Goal: Submit feedback/report problem: Submit feedback/report problem

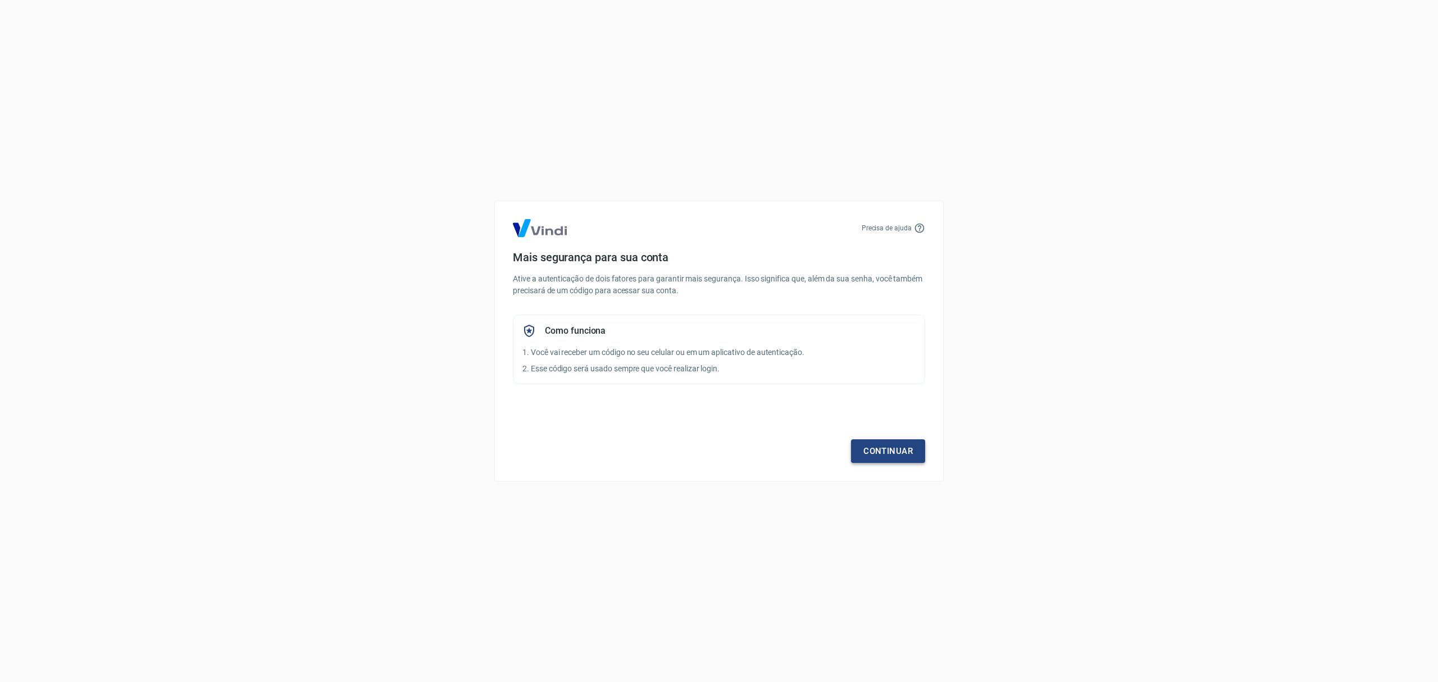
click at [884, 456] on link "Continuar" at bounding box center [888, 451] width 74 height 24
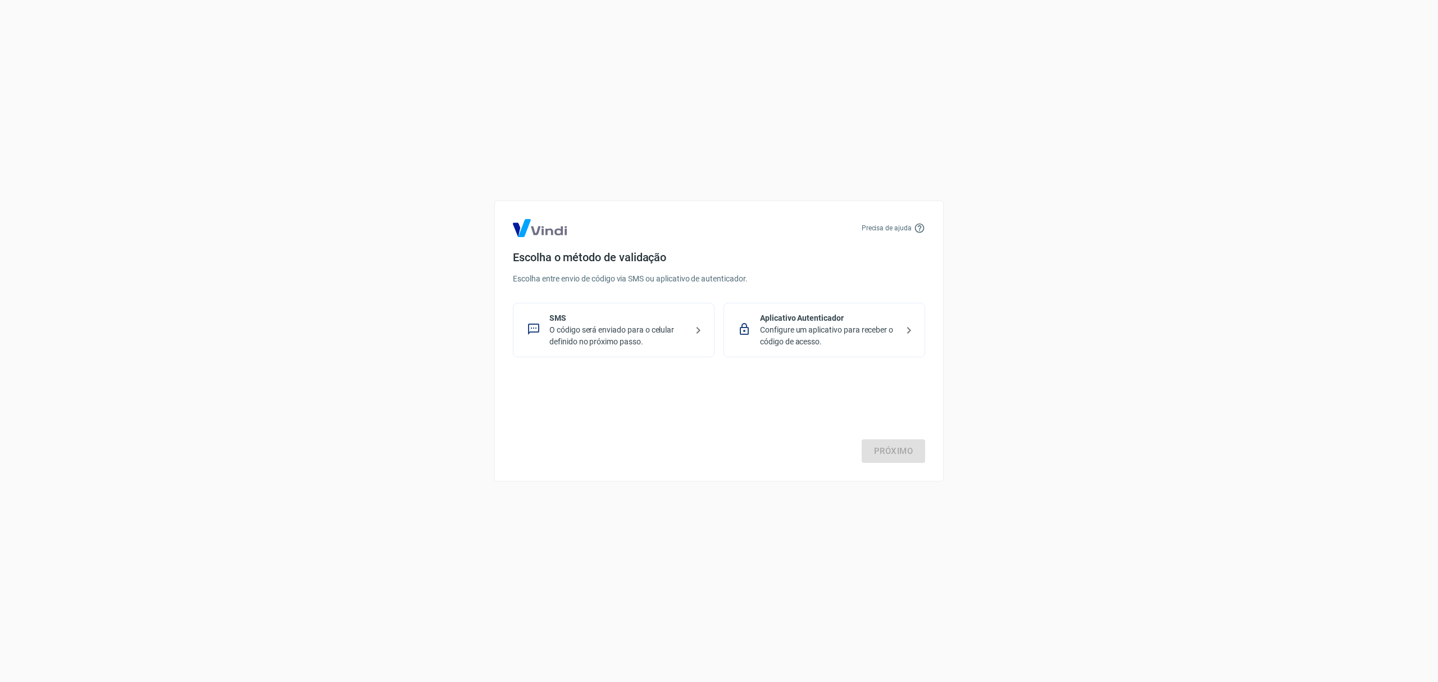
click at [617, 327] on p "O código será enviado para o celular definido no próximo passo." at bounding box center [618, 336] width 138 height 24
click at [926, 449] on div "Precisa de ajuda Escolha o método de validação Escolha entre envio de código vi…" at bounding box center [718, 341] width 449 height 281
click at [883, 443] on link "Próximo" at bounding box center [893, 451] width 63 height 24
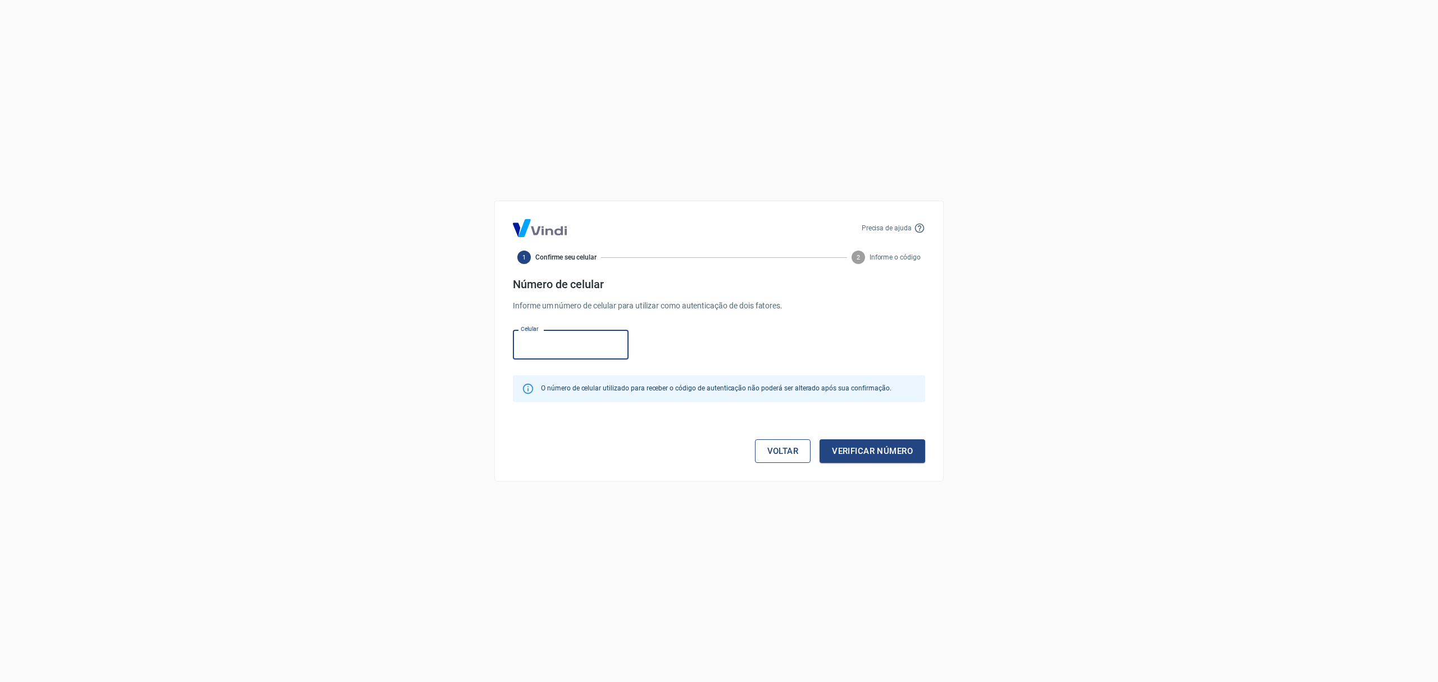
click at [796, 445] on link "Voltar" at bounding box center [783, 451] width 56 height 24
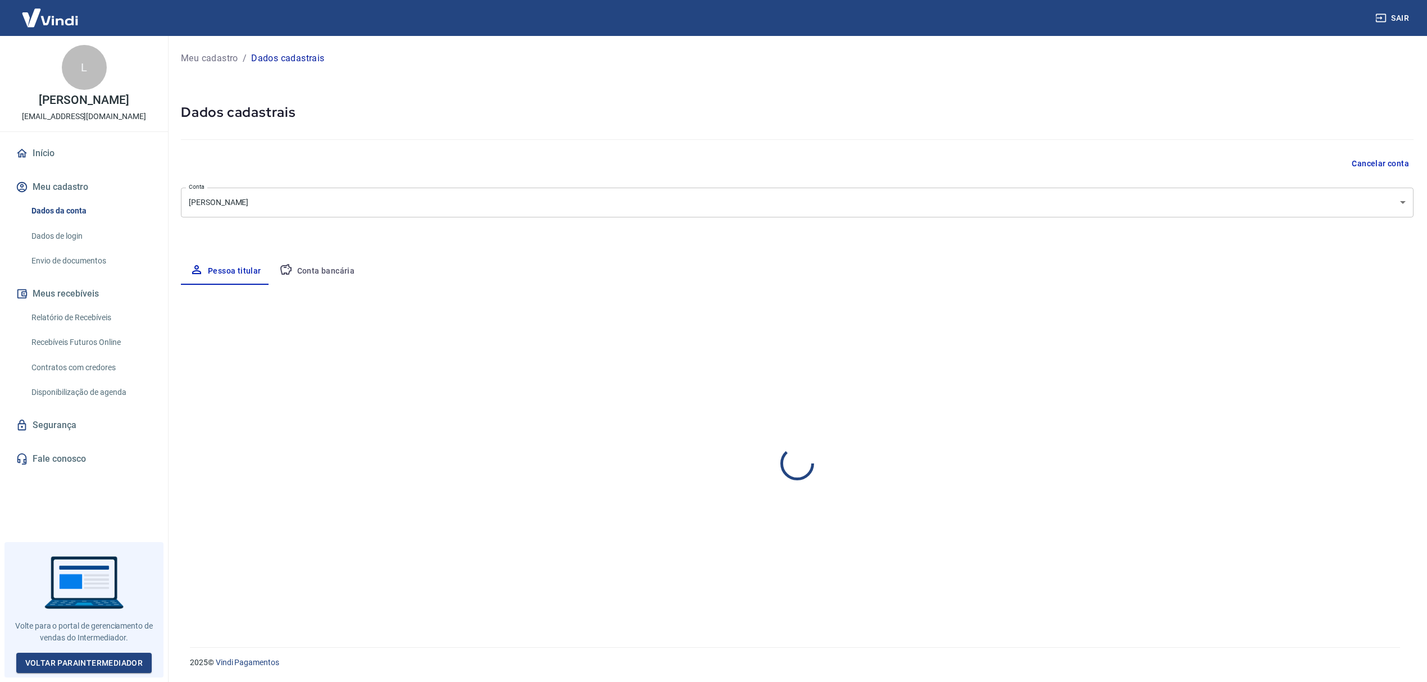
select select "RJ"
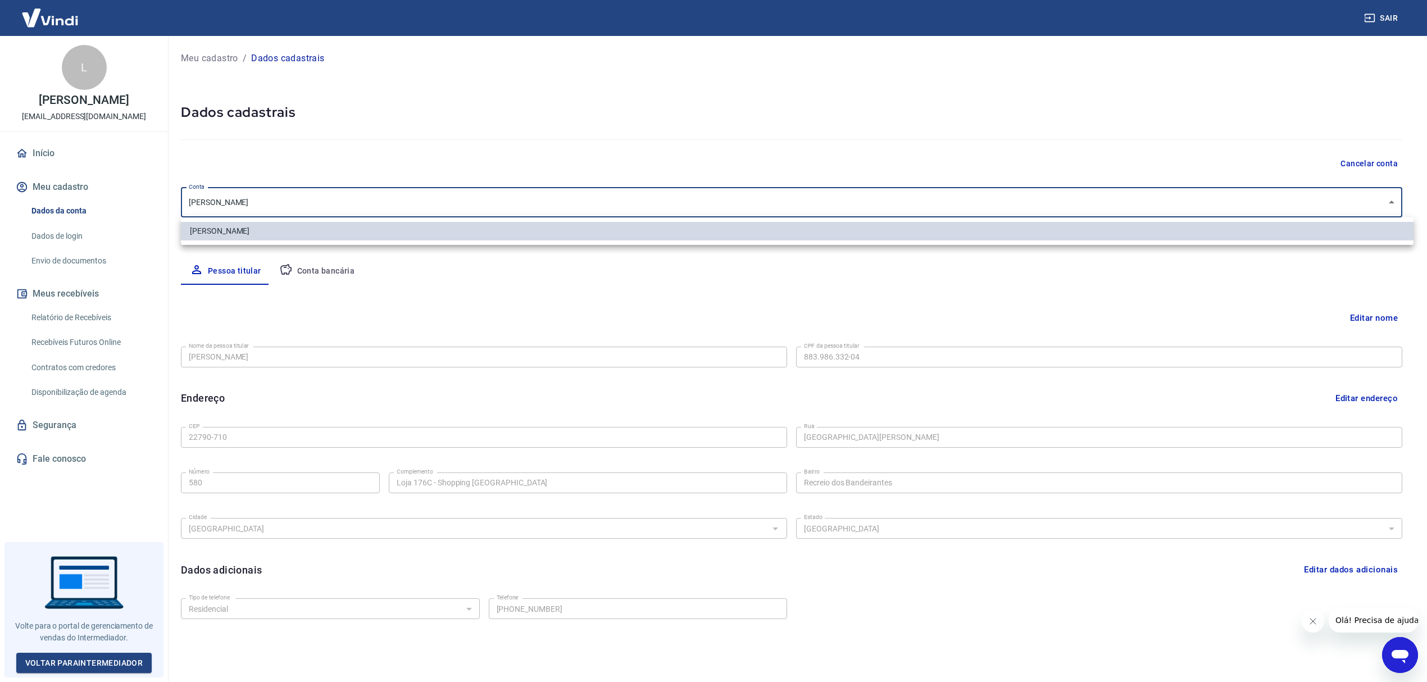
drag, startPoint x: 319, startPoint y: 216, endPoint x: 317, endPoint y: 207, distance: 8.6
click at [319, 215] on body "Sair L Lidio Pereira contato@barrapratas.com.br Início Meu cadastro Dados da co…" at bounding box center [713, 341] width 1427 height 682
click at [324, 200] on div at bounding box center [719, 341] width 1438 height 682
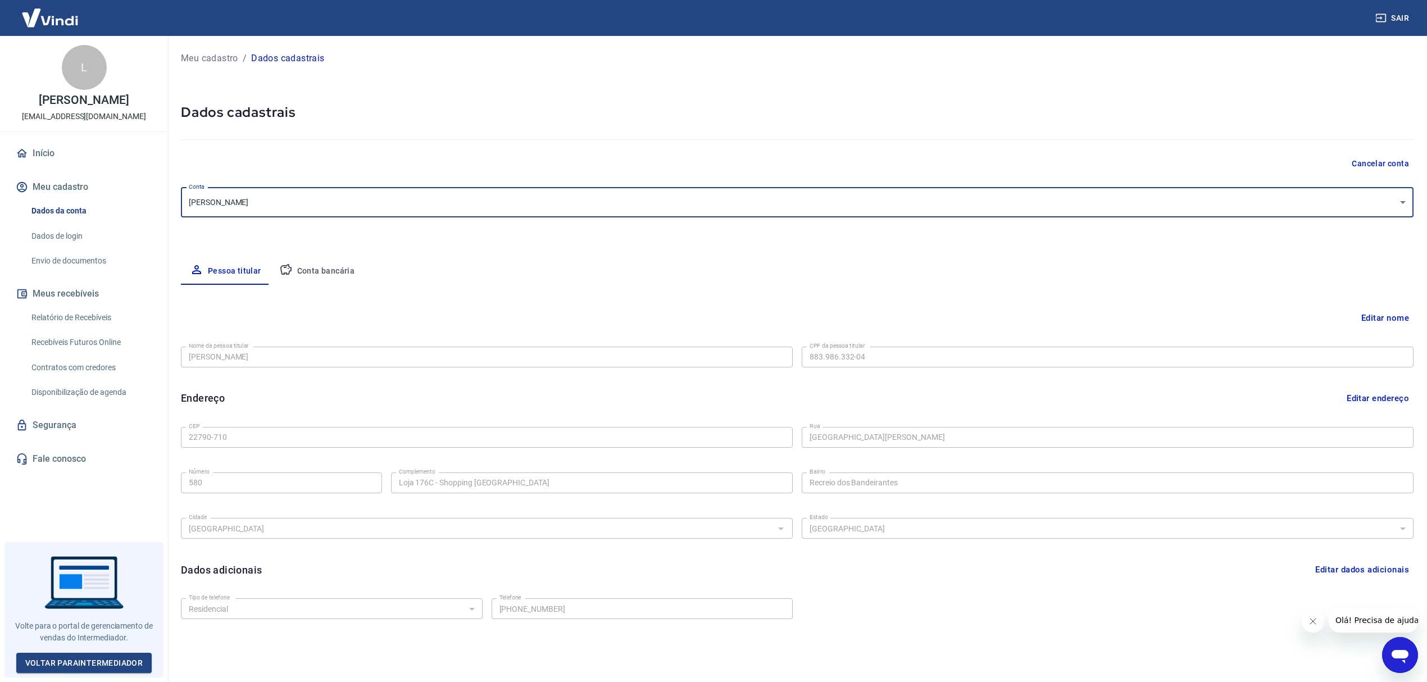
click at [1385, 313] on button "Editar nome" at bounding box center [1384, 317] width 57 height 21
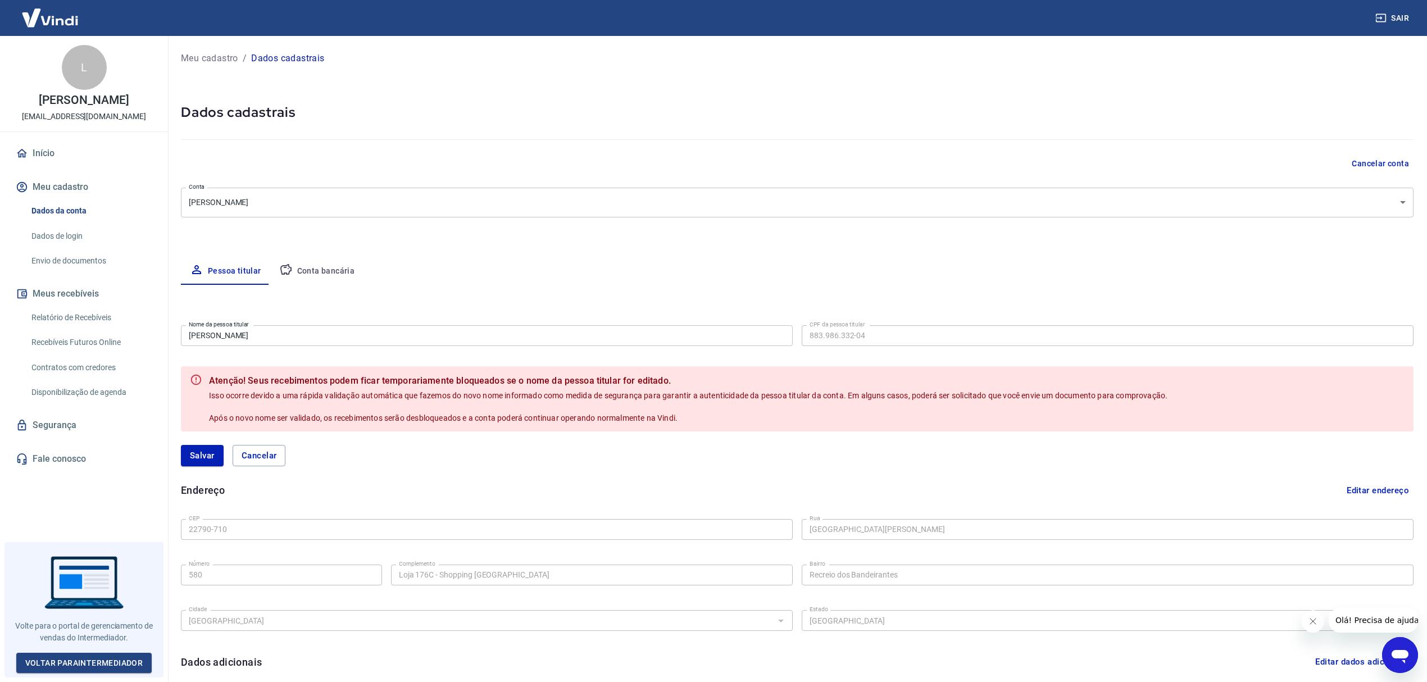
click at [372, 336] on input "Lidio Pereira" at bounding box center [487, 335] width 612 height 21
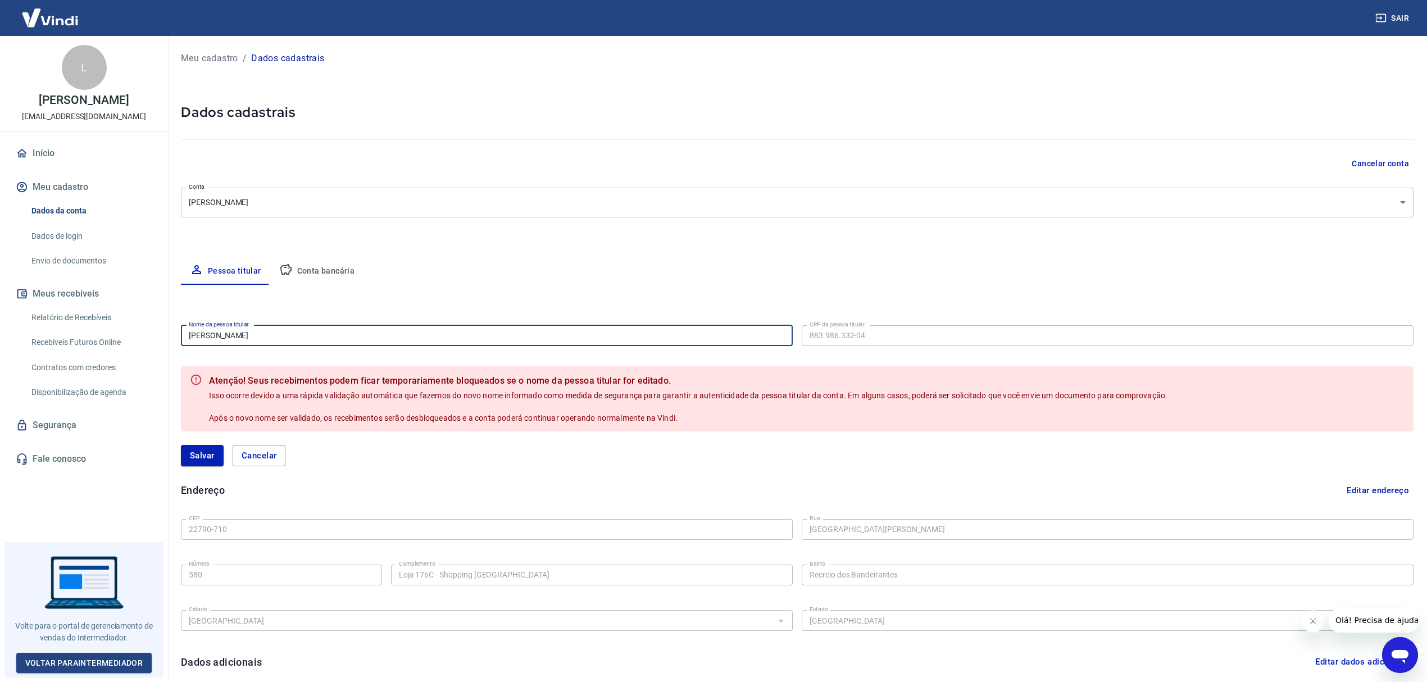
click at [371, 335] on input "Lidio Pereira" at bounding box center [487, 335] width 612 height 21
click at [369, 335] on input "Lidio Pereira" at bounding box center [487, 335] width 612 height 21
type input "Lucas Pinheiro Ranieri"
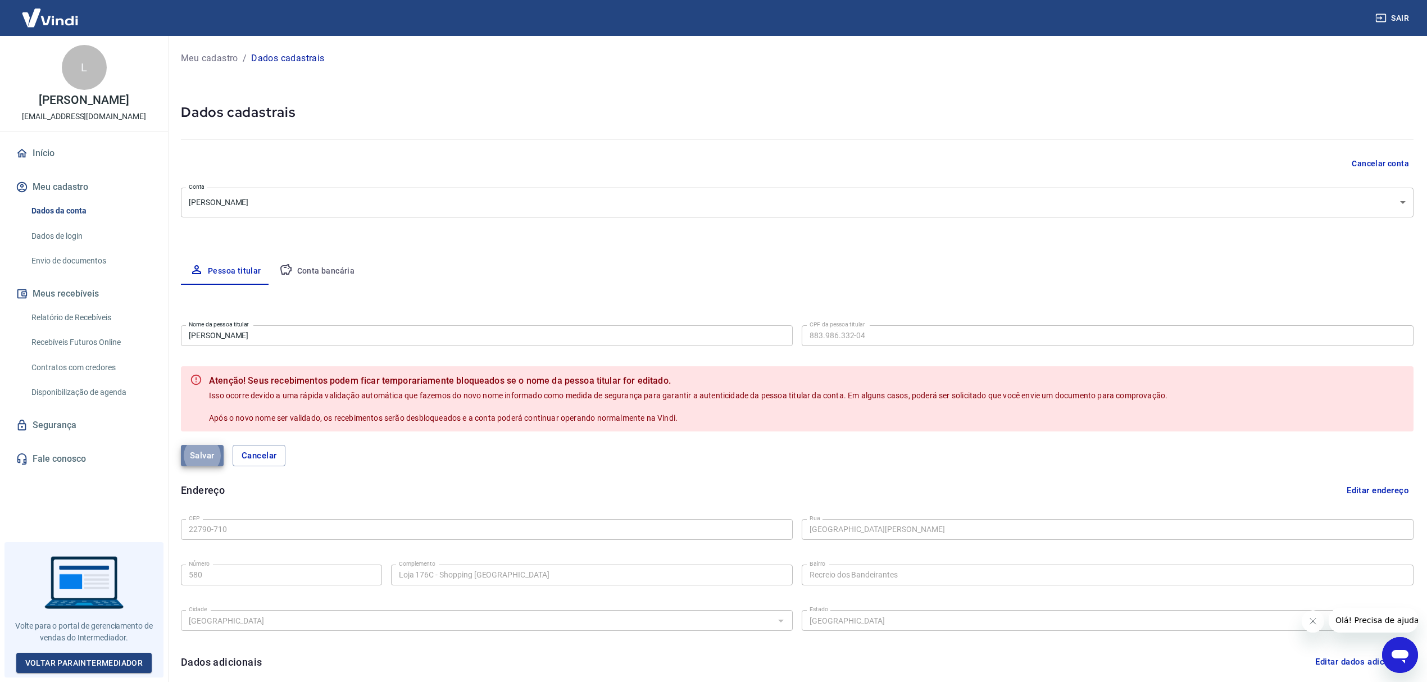
click at [211, 456] on button "Salvar" at bounding box center [202, 455] width 43 height 21
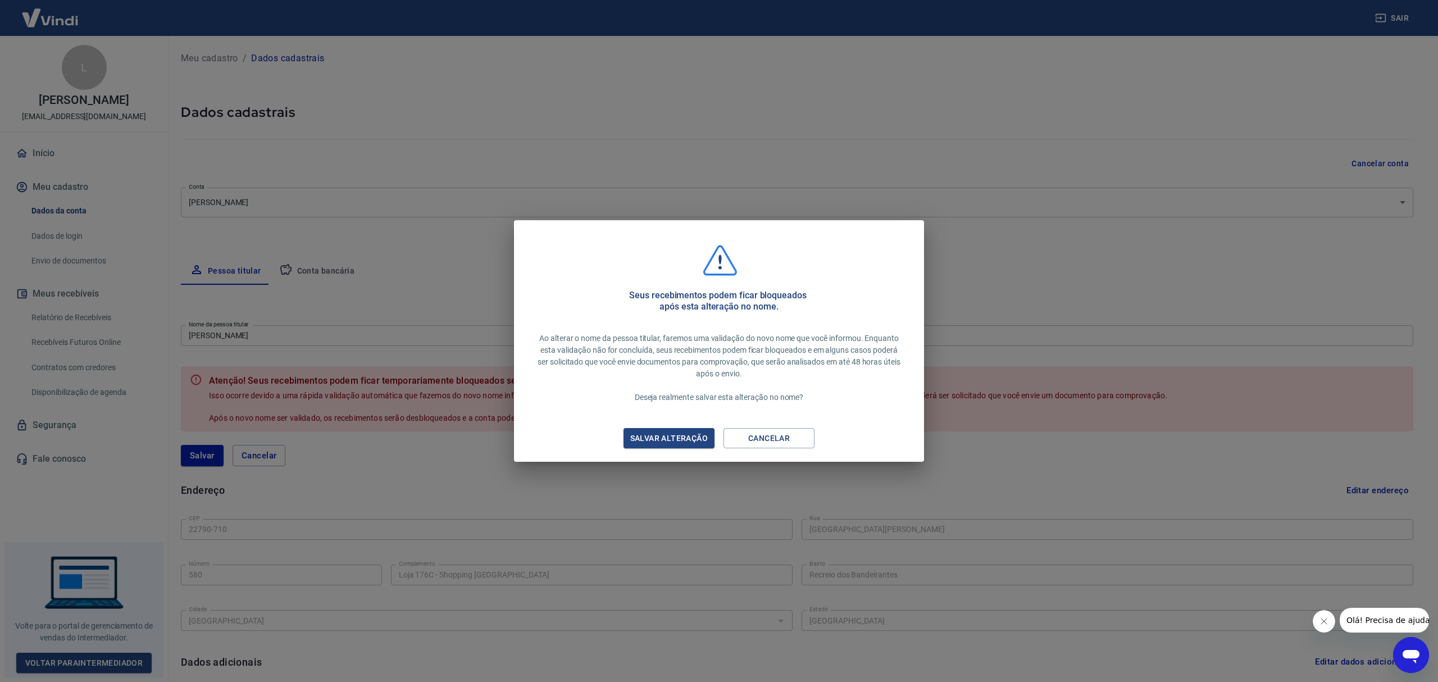
click at [695, 439] on div "Salvar alteração" at bounding box center [669, 438] width 104 height 14
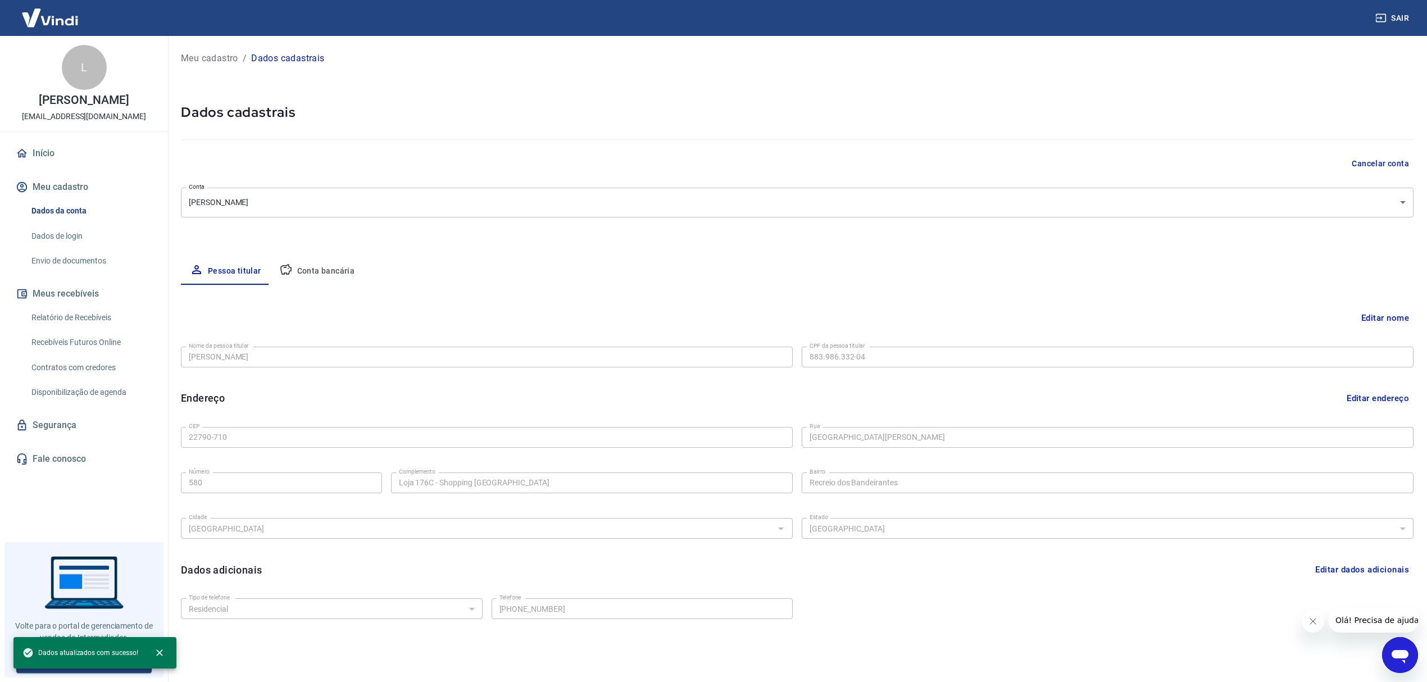
scroll to position [37, 0]
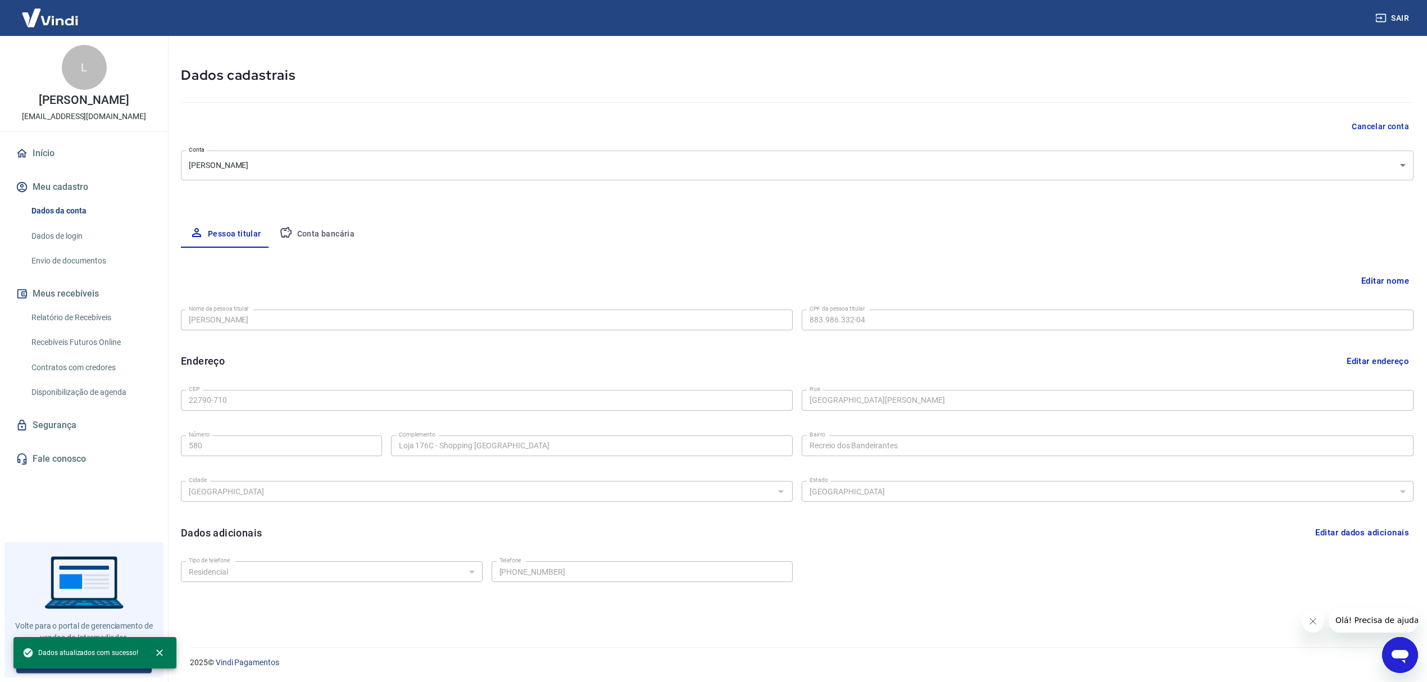
click at [317, 168] on body "Sair L Lidio Pereira contato@barrapratas.com.br Início Meu cadastro Dados da co…" at bounding box center [713, 304] width 1427 height 682
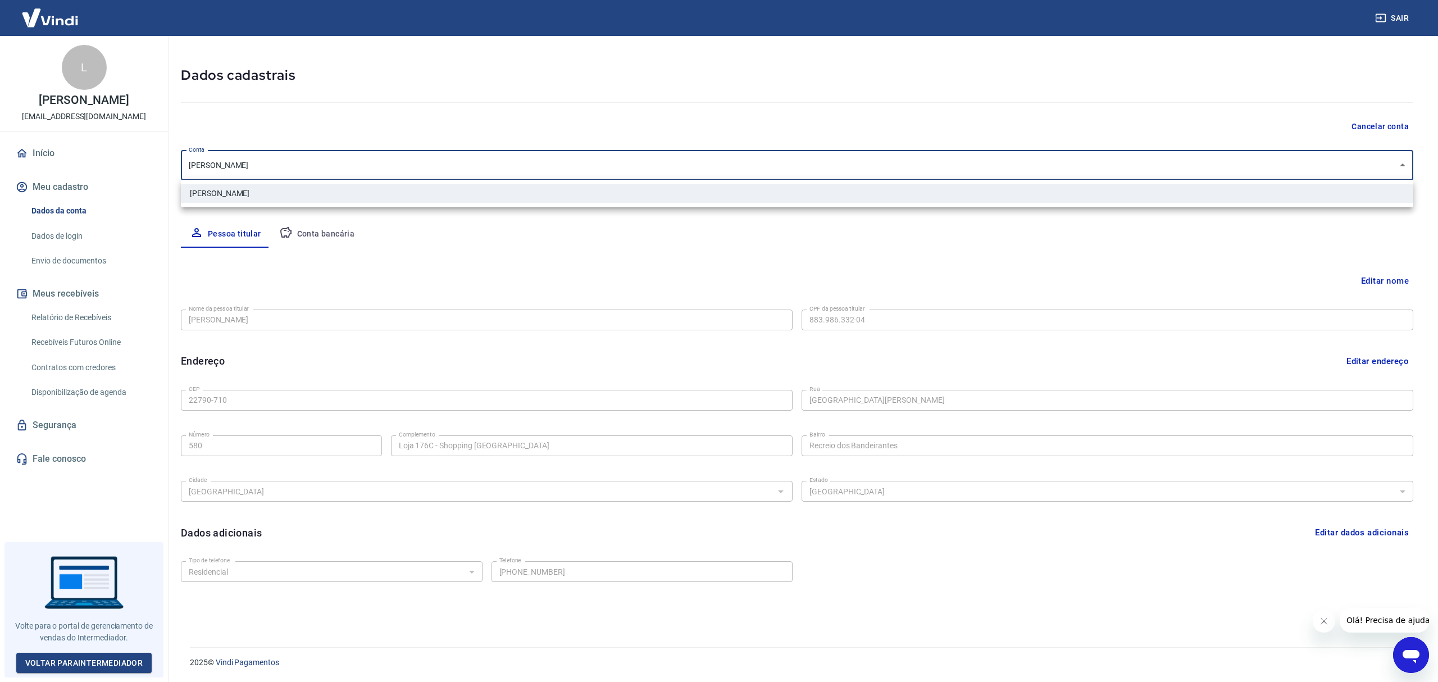
click at [378, 285] on div at bounding box center [719, 341] width 1438 height 682
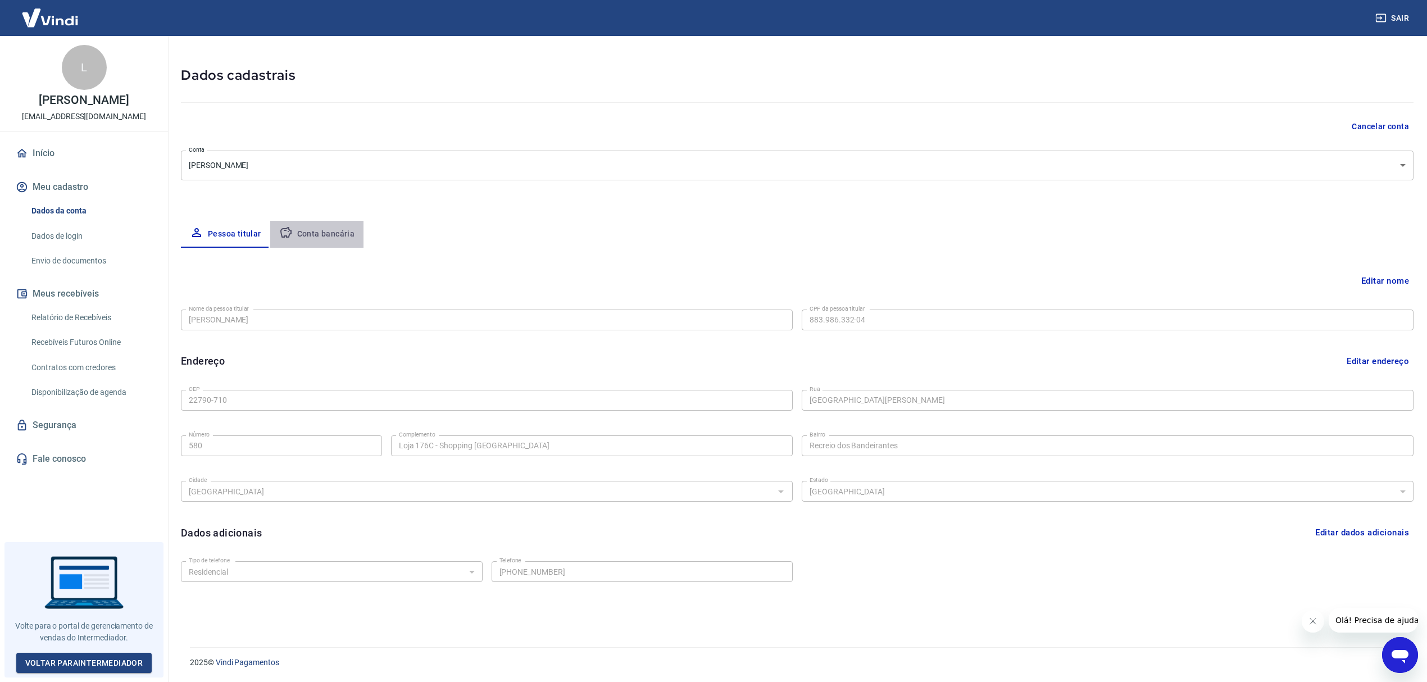
click at [324, 225] on button "Conta bancária" at bounding box center [317, 234] width 94 height 27
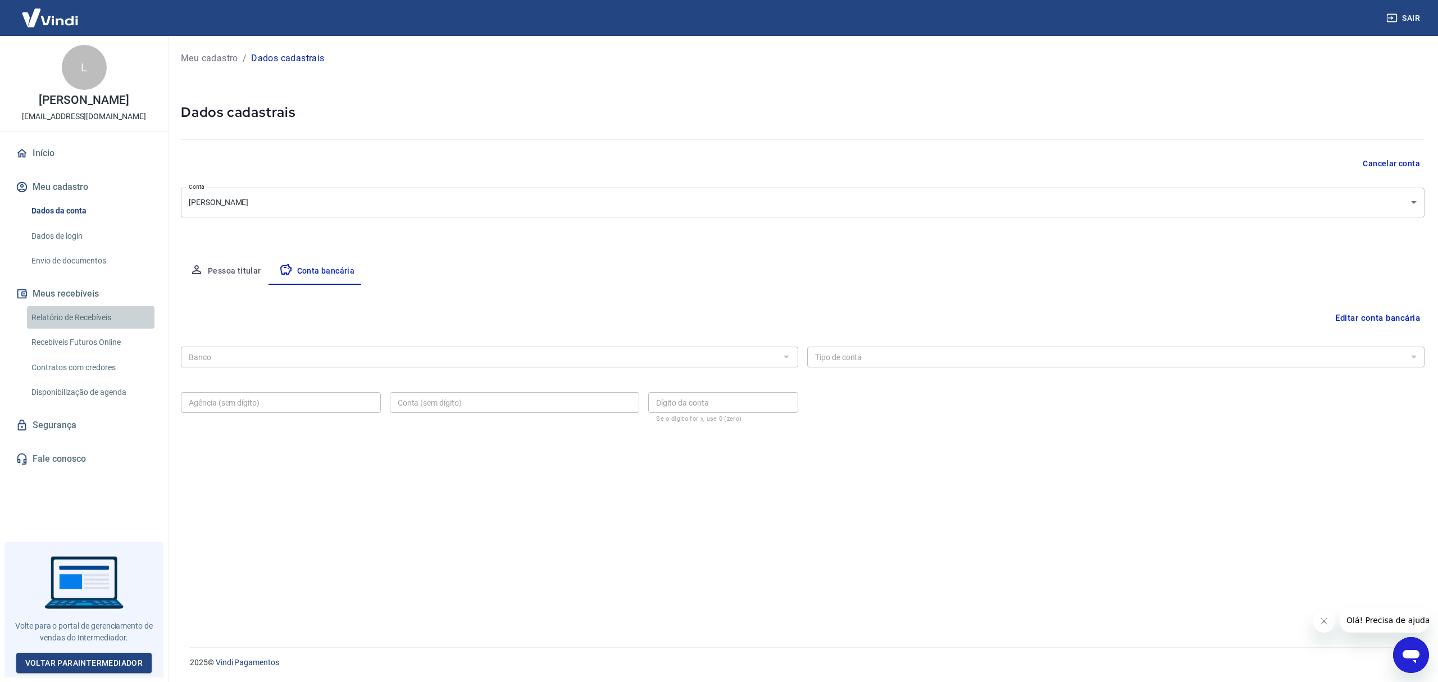
click at [88, 310] on link "Relatório de Recebíveis" at bounding box center [90, 317] width 127 height 23
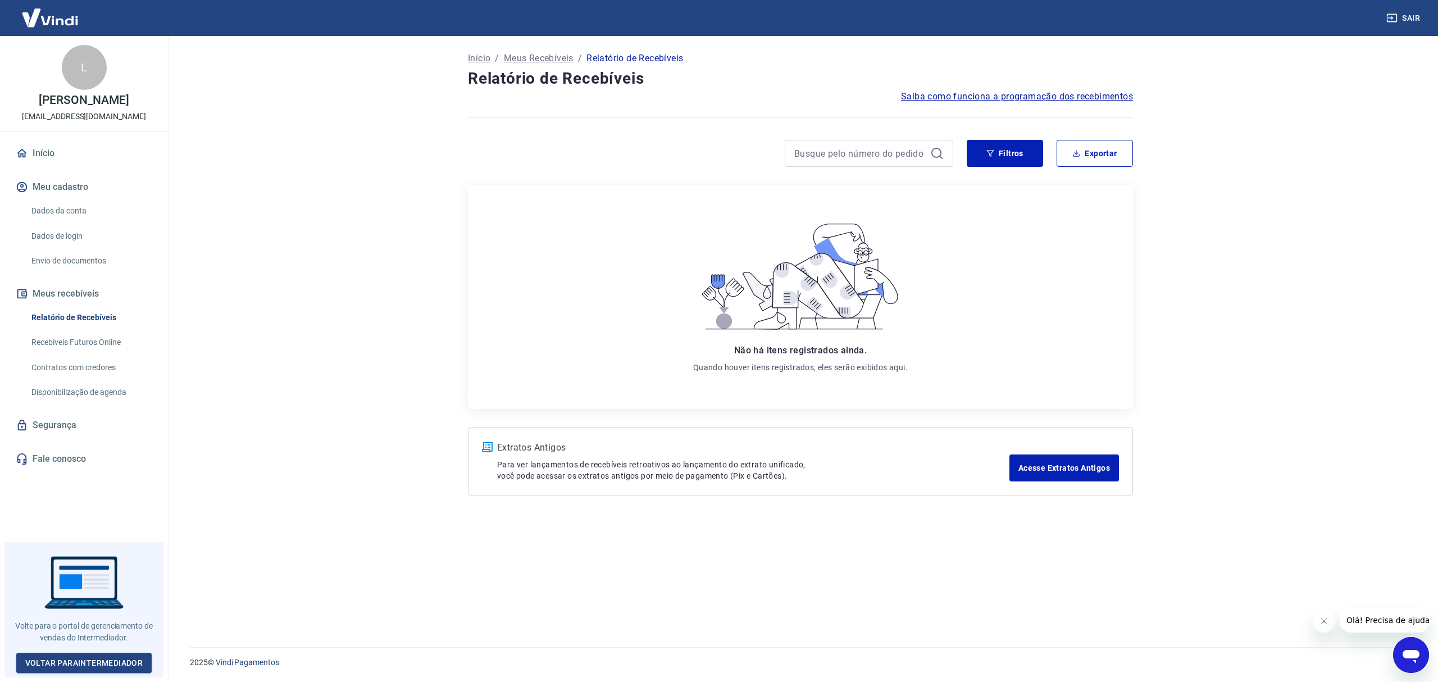
click at [81, 339] on link "Recebíveis Futuros Online" at bounding box center [90, 342] width 127 height 23
click at [70, 340] on link "Recebíveis Futuros Online" at bounding box center [90, 342] width 127 height 23
click at [55, 315] on link "Relatório de Recebíveis" at bounding box center [90, 317] width 127 height 23
click at [1081, 463] on link "Acesse Extratos Antigos" at bounding box center [1064, 467] width 110 height 27
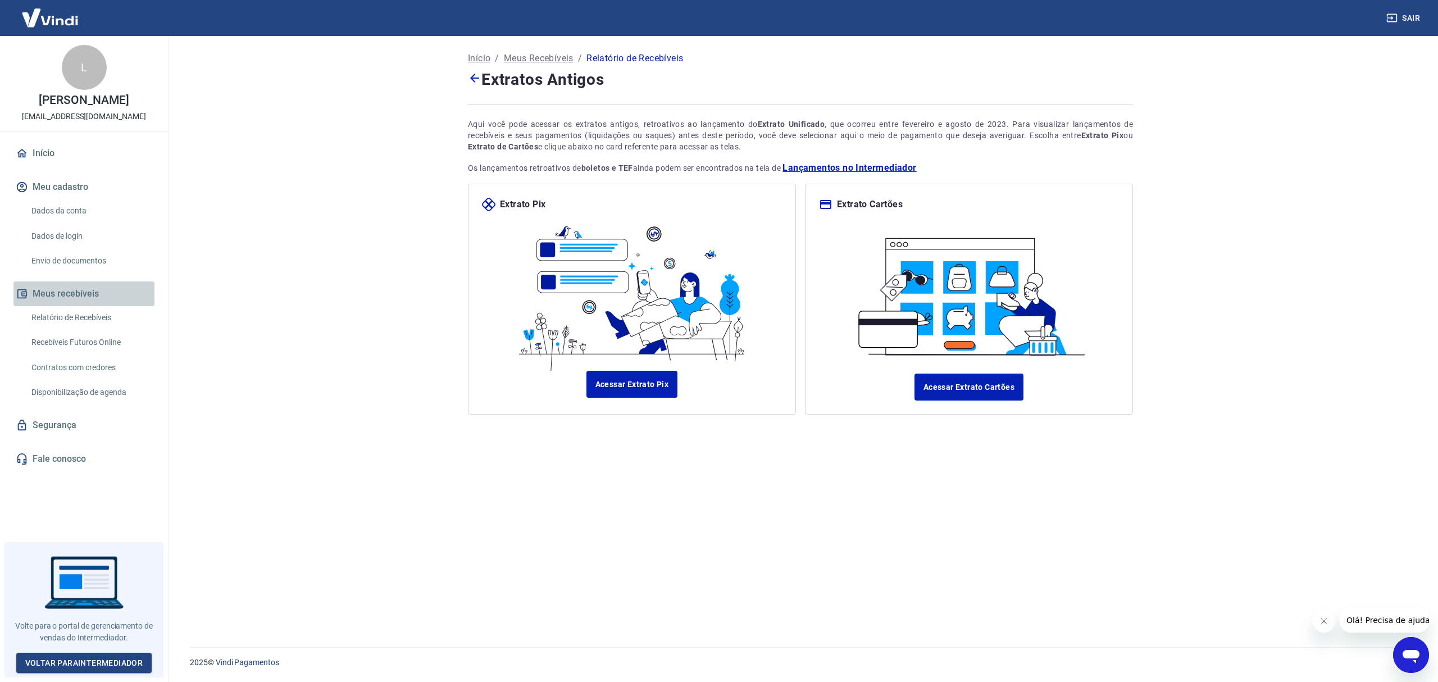
click at [52, 291] on button "Meus recebíveis" at bounding box center [83, 293] width 141 height 25
click at [42, 317] on link "Relatório de Recebíveis" at bounding box center [90, 317] width 127 height 23
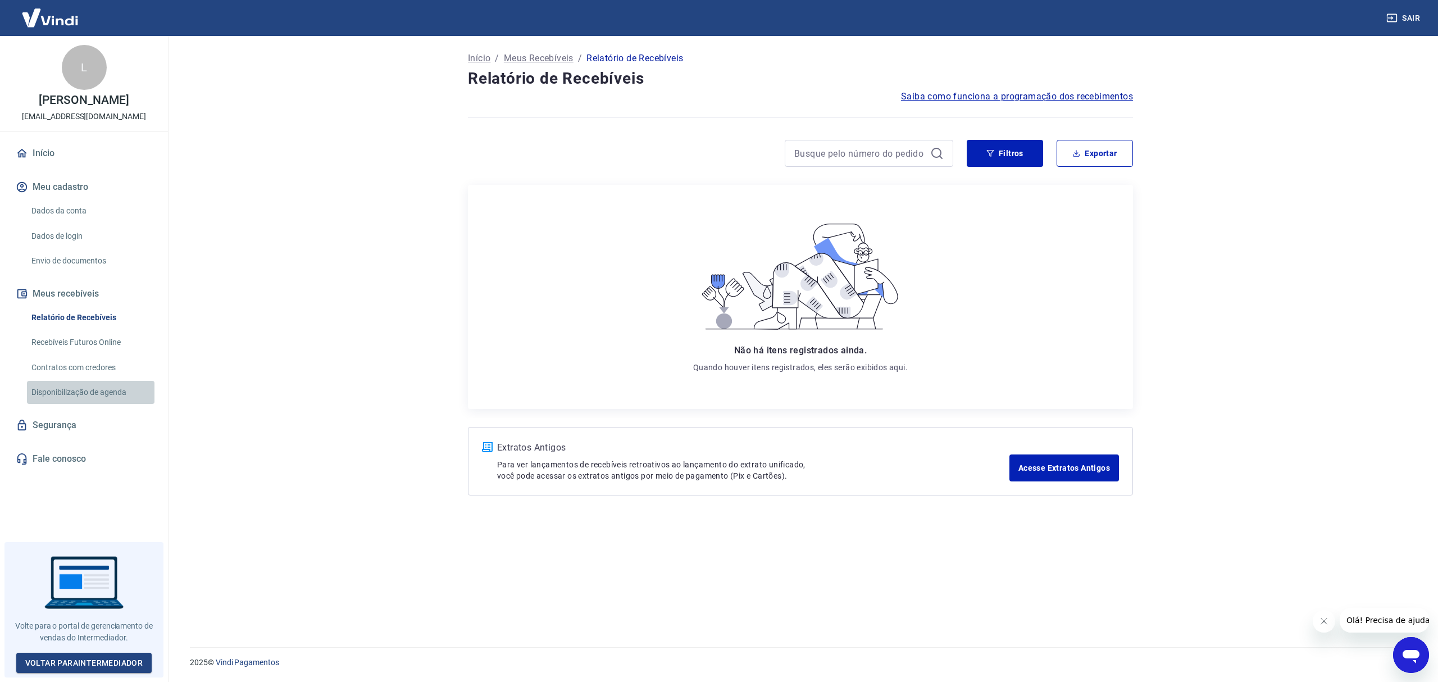
click at [54, 394] on link "Disponibilização de agenda" at bounding box center [90, 392] width 127 height 23
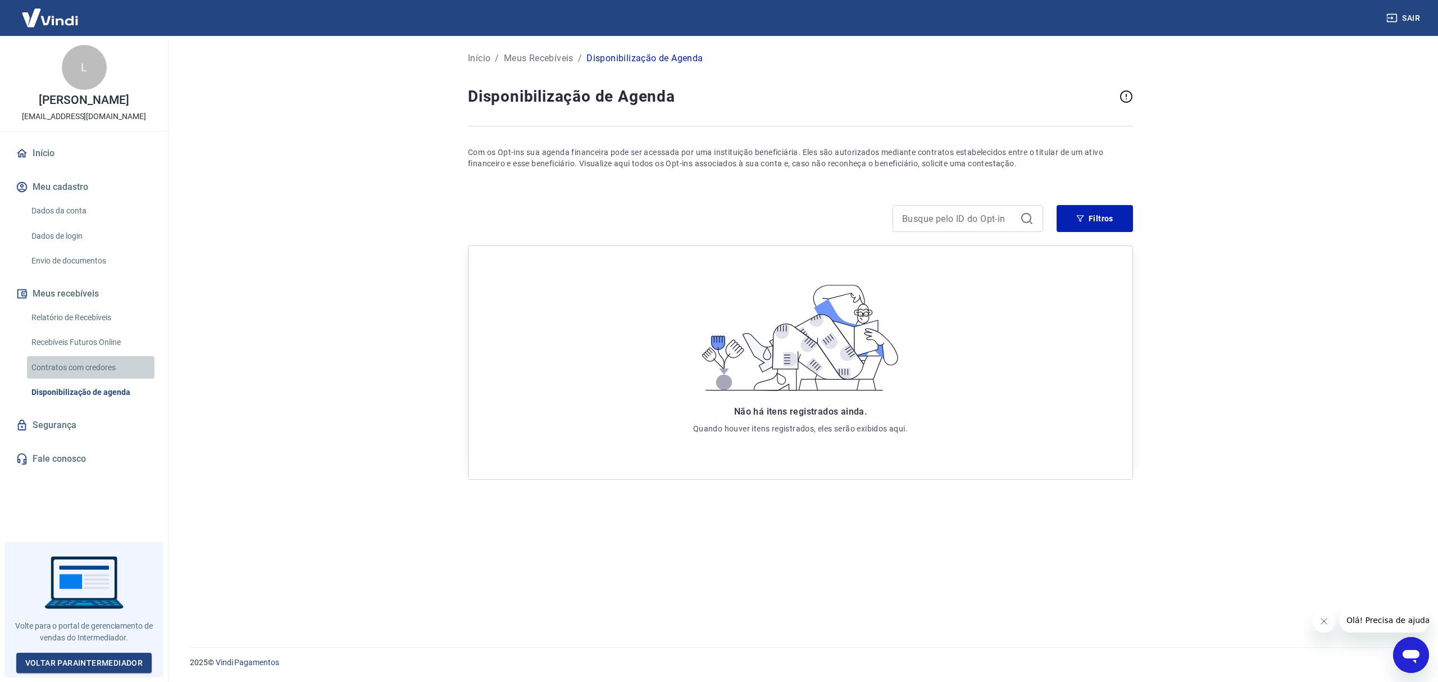
click at [49, 367] on link "Contratos com credores" at bounding box center [90, 367] width 127 height 23
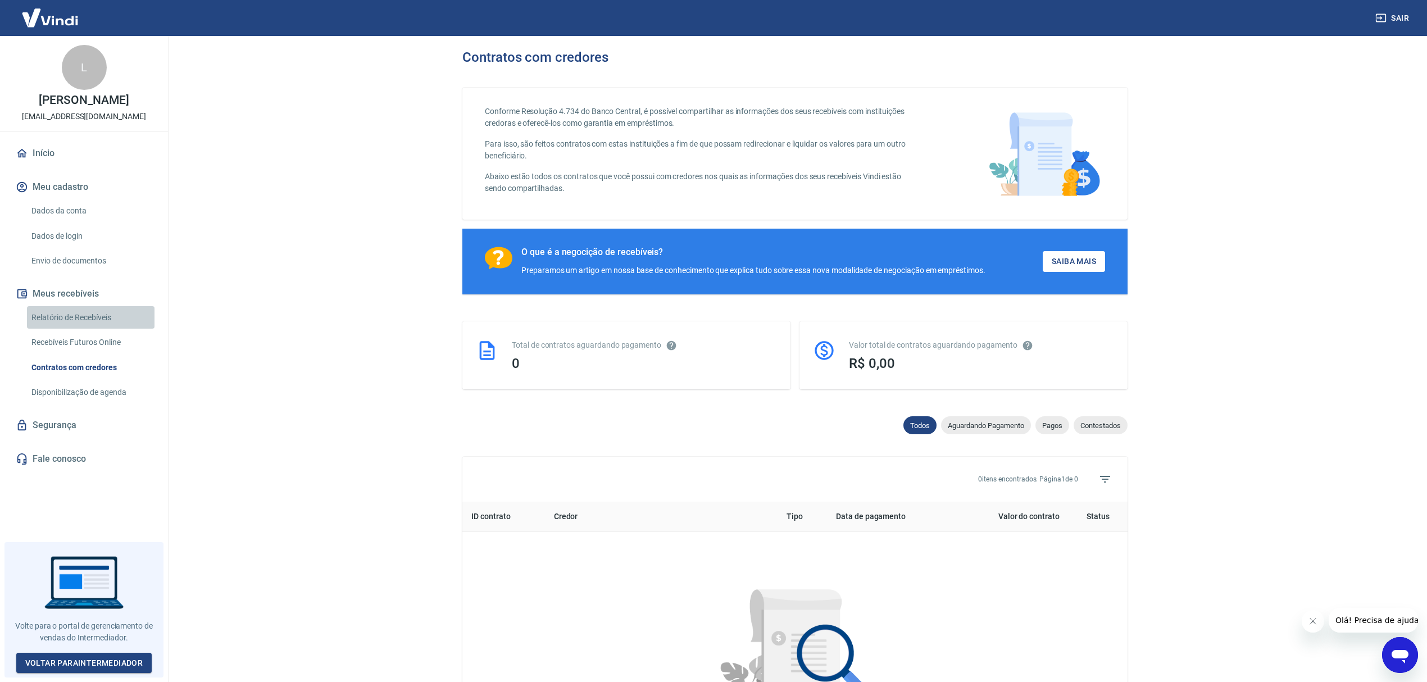
click at [54, 324] on link "Relatório de Recebíveis" at bounding box center [90, 317] width 127 height 23
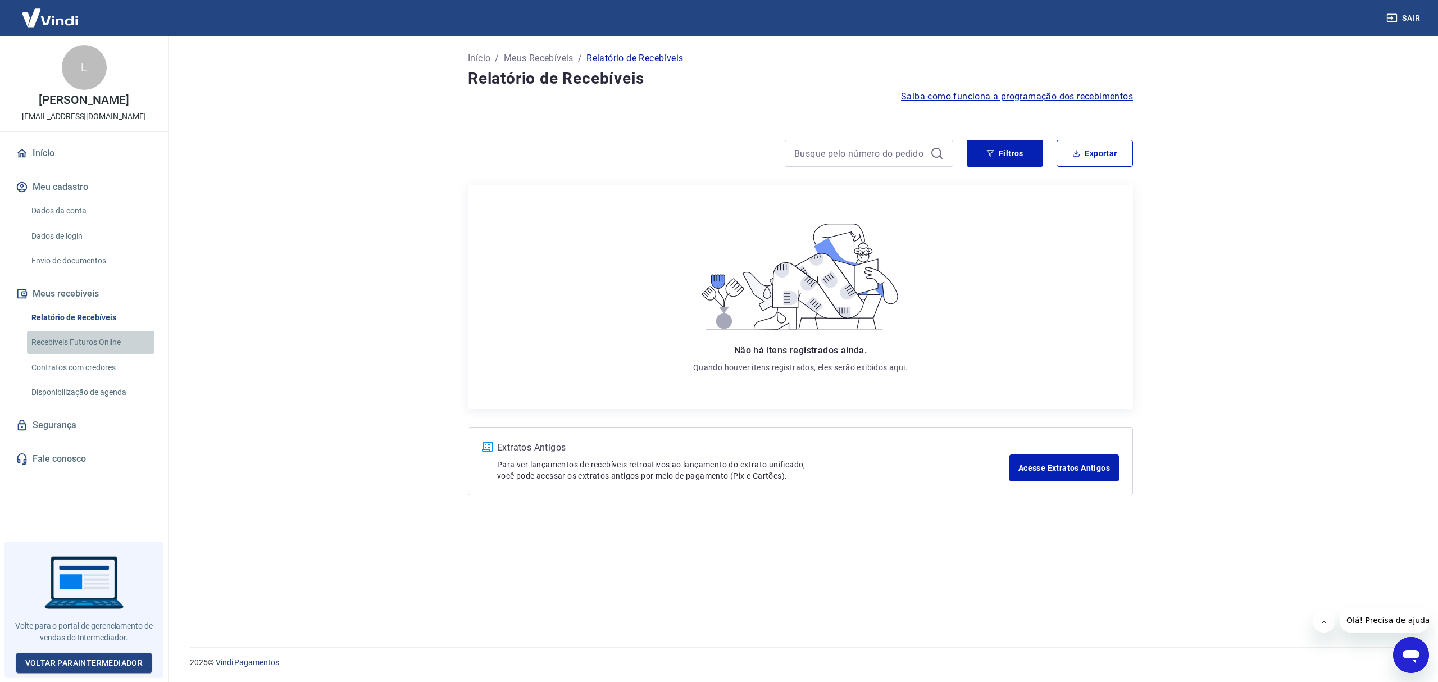
click at [41, 348] on link "Recebíveis Futuros Online" at bounding box center [90, 342] width 127 height 23
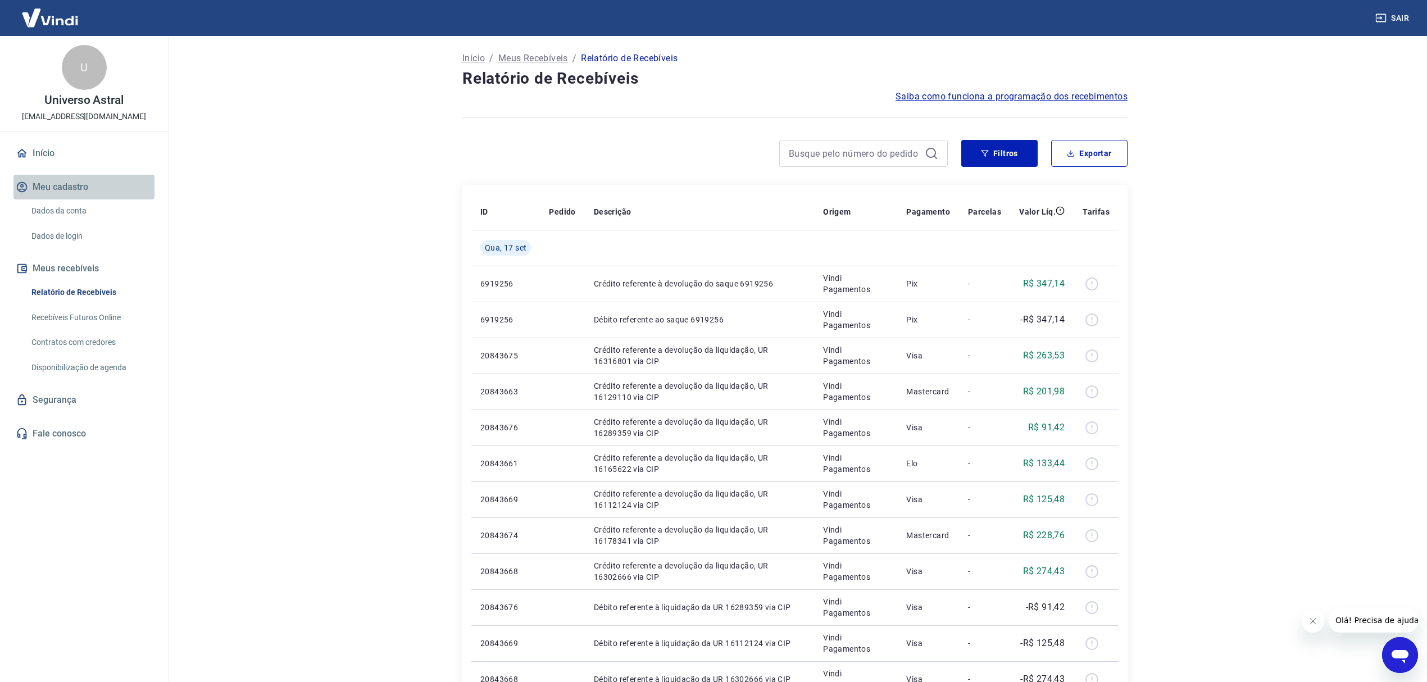
click at [63, 184] on button "Meu cadastro" at bounding box center [83, 187] width 141 height 25
click at [57, 207] on link "Dados da conta" at bounding box center [90, 210] width 127 height 23
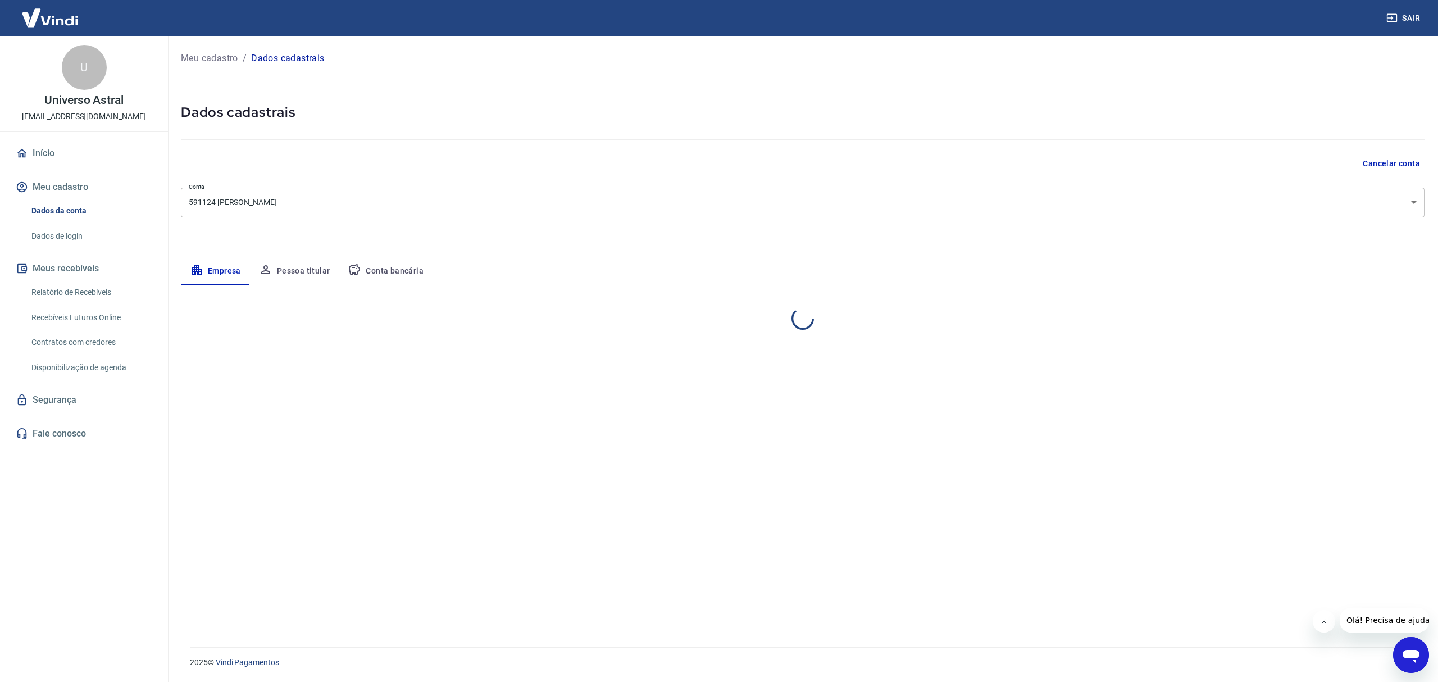
select select "RJ"
select select "business"
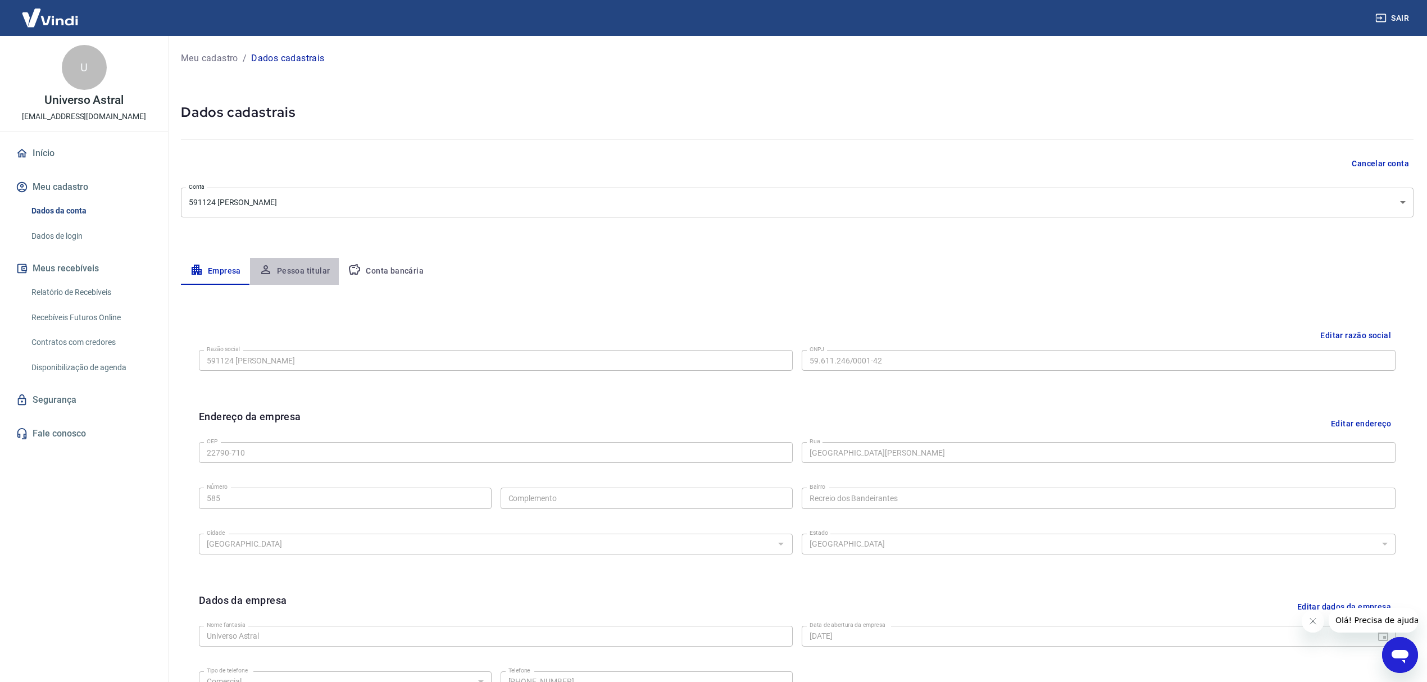
click at [315, 266] on button "Pessoa titular" at bounding box center [294, 271] width 89 height 27
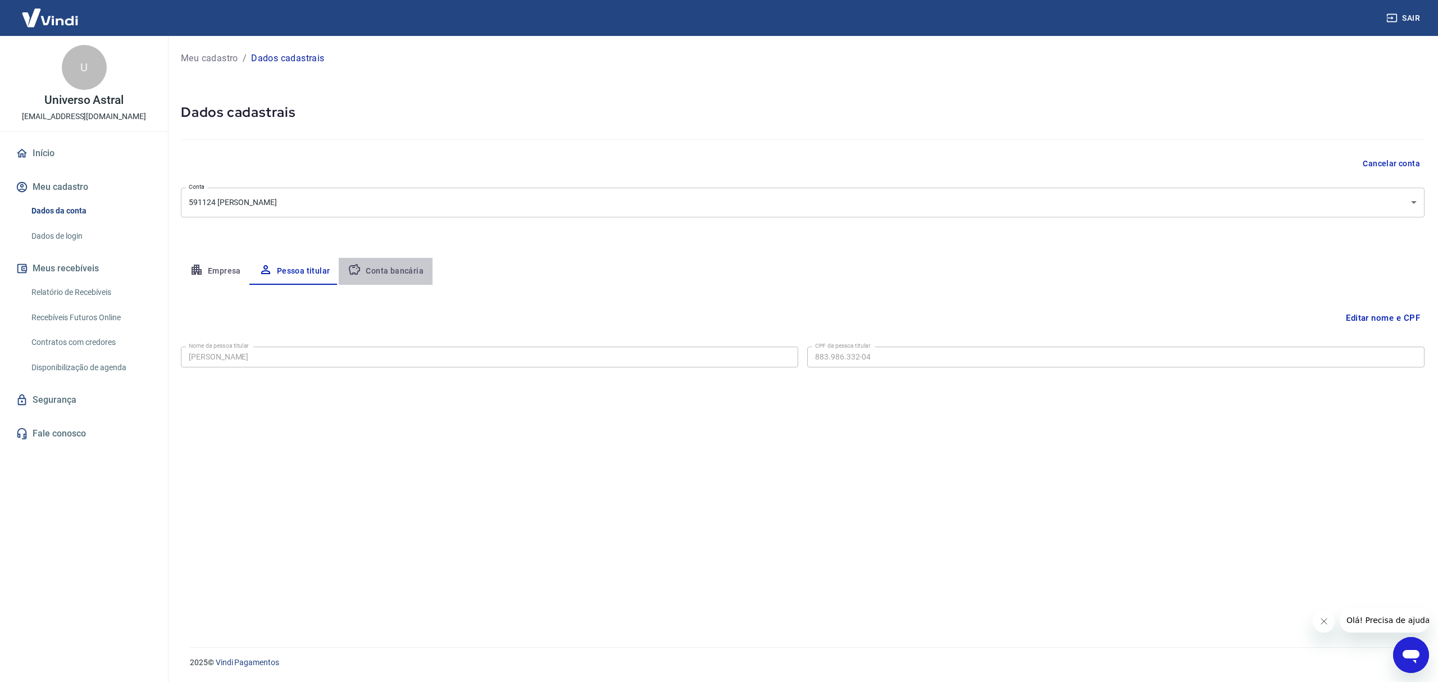
click at [407, 263] on button "Conta bancária" at bounding box center [386, 271] width 94 height 27
select select "1"
click at [1389, 306] on div "Editar conta bancária Banco 260 - Nu Pagamentos S.A. Banco Tipo de conta Conta …" at bounding box center [802, 452] width 1243 height 335
click at [1382, 315] on button "Editar conta bancária" at bounding box center [1378, 317] width 94 height 21
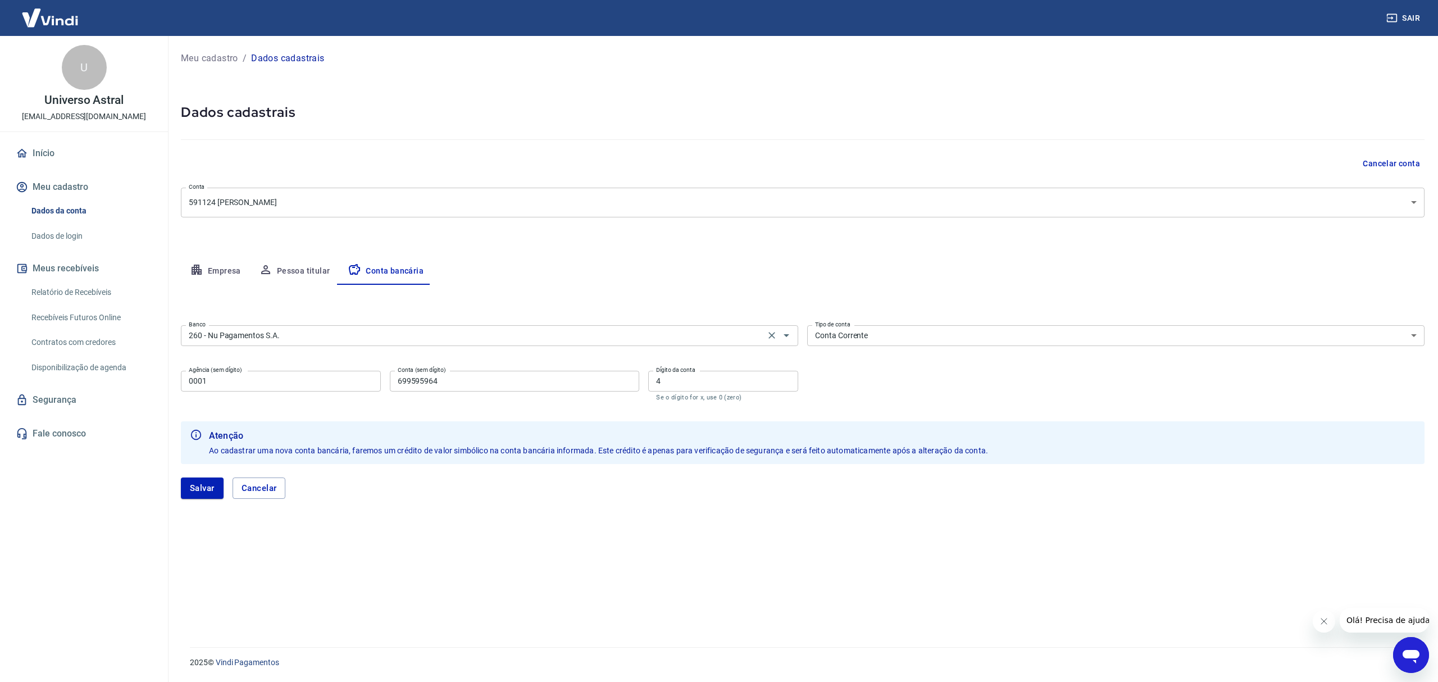
click at [337, 340] on input "260 - Nu Pagamentos S.A." at bounding box center [472, 336] width 577 height 14
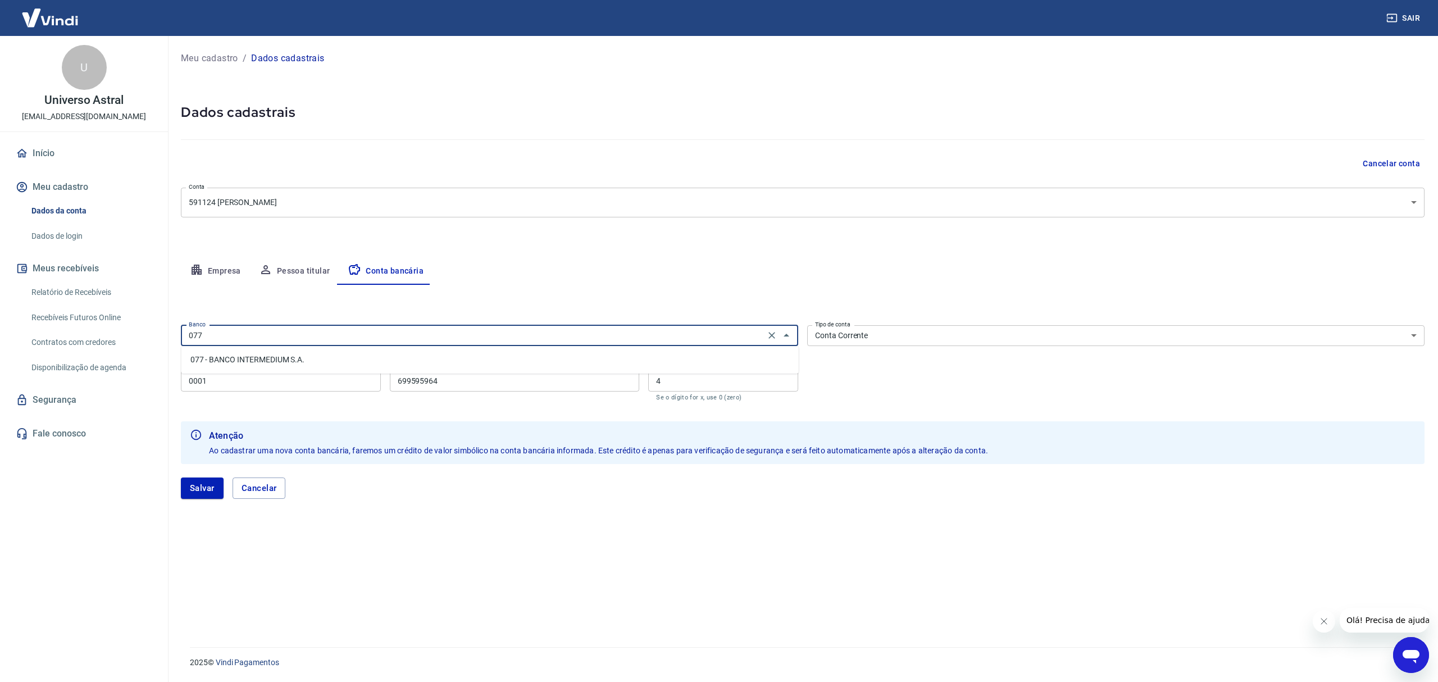
click at [275, 365] on li "077 - BANCO INTERMEDIUM S.A." at bounding box center [489, 359] width 617 height 19
type input "077 - BANCO INTERMEDIUM S.A."
click at [270, 383] on input "0001" at bounding box center [281, 381] width 200 height 21
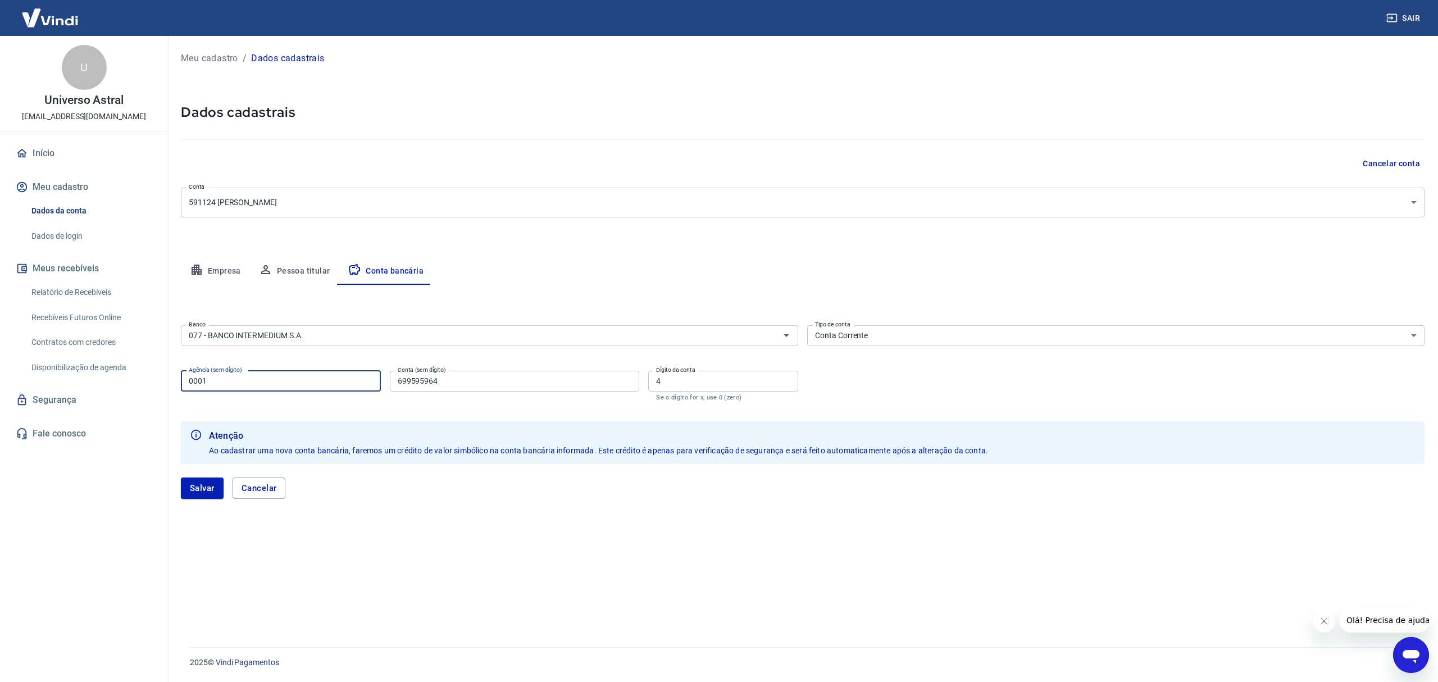
click at [270, 383] on input "0001" at bounding box center [281, 381] width 200 height 21
click at [500, 380] on input "699595964" at bounding box center [515, 381] width 250 height 21
paste input "11009365"
type input "11009365"
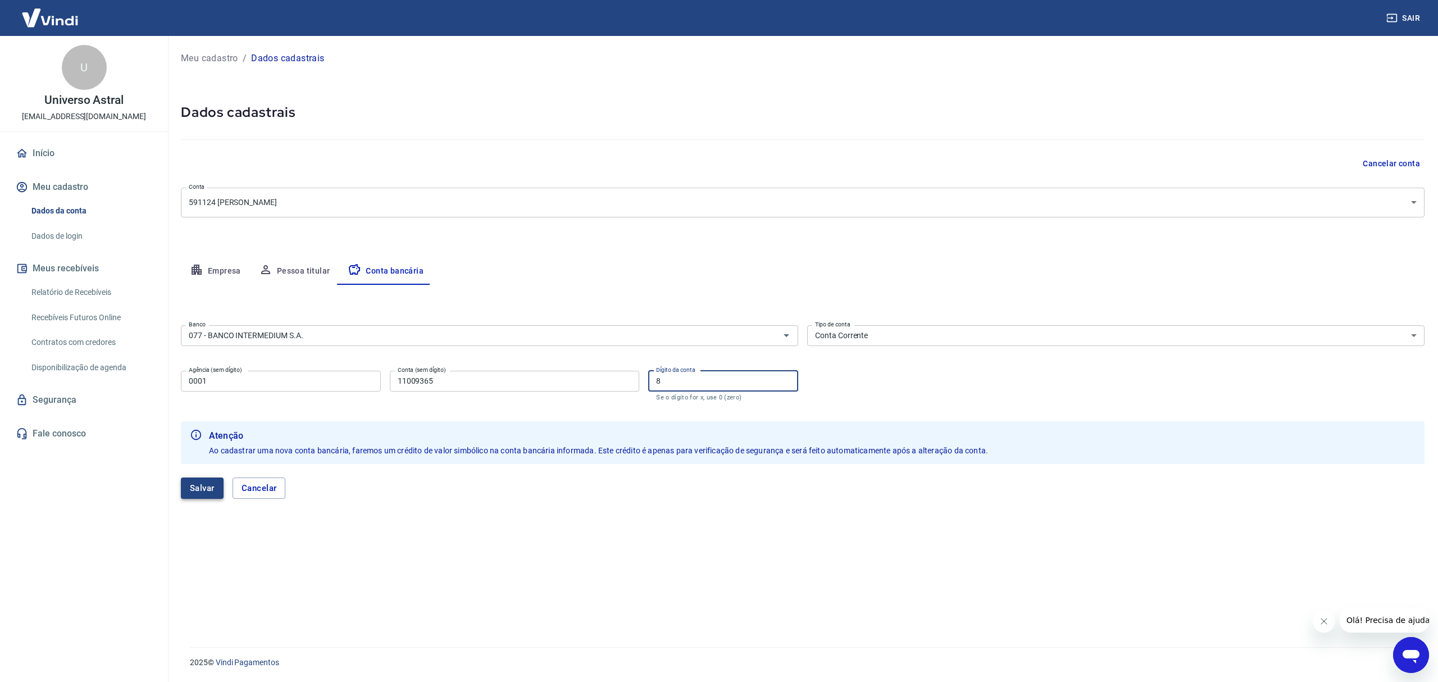
type input "8"
click at [200, 495] on button "Salvar" at bounding box center [202, 487] width 43 height 21
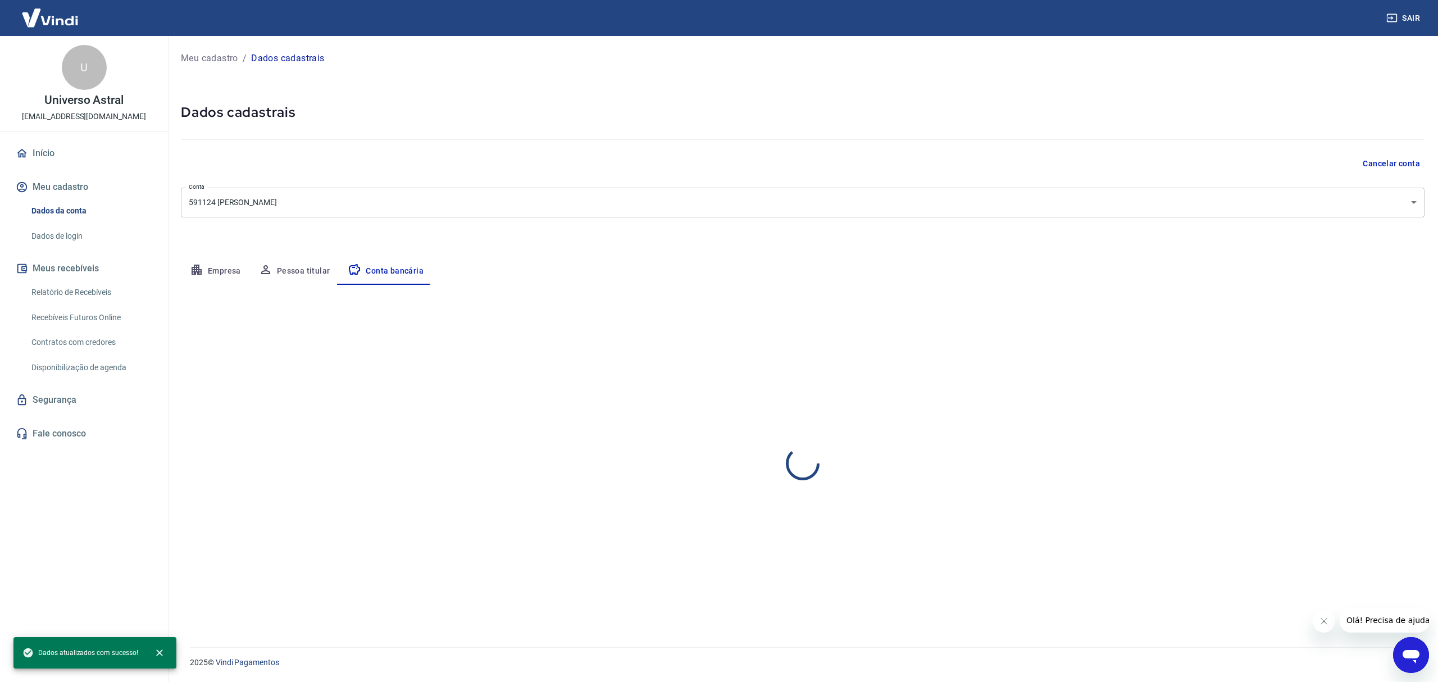
select select "1"
click at [284, 268] on button "Pessoa titular" at bounding box center [294, 271] width 89 height 27
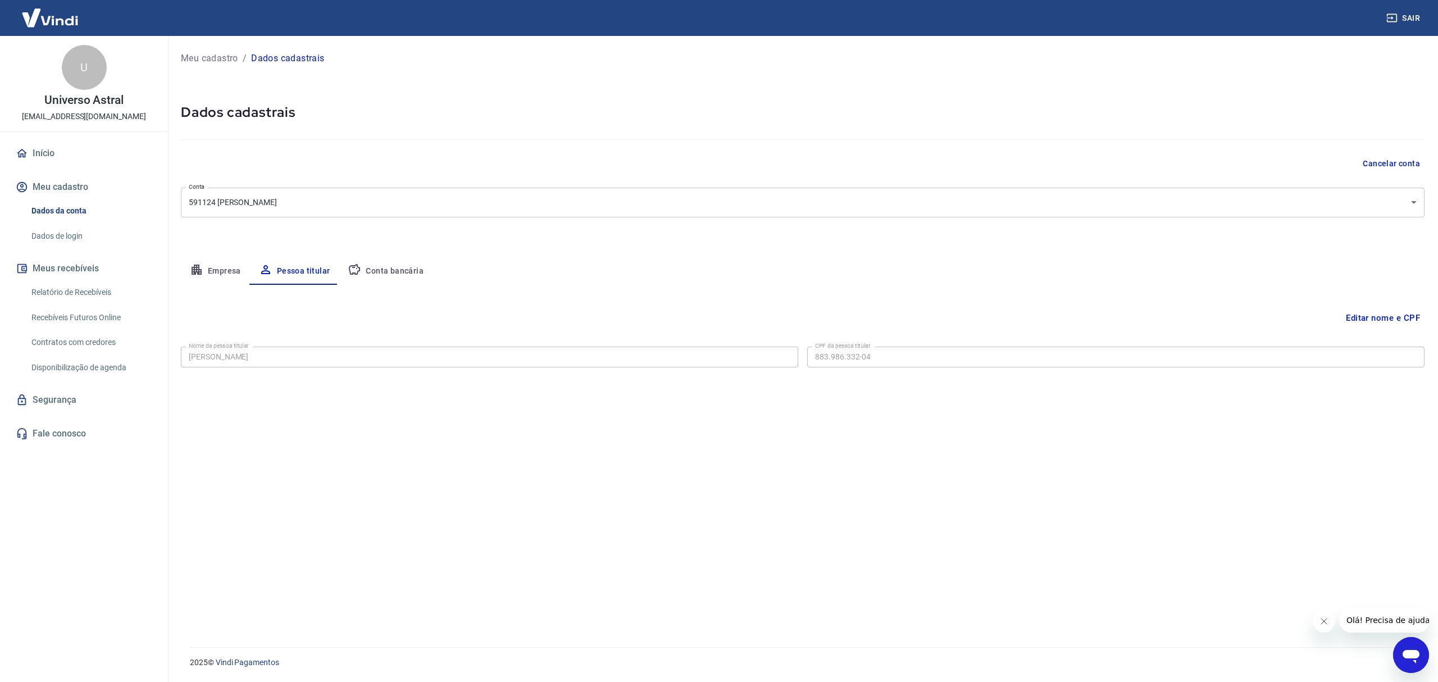
click at [210, 263] on button "Empresa" at bounding box center [215, 271] width 69 height 27
select select "RJ"
select select "business"
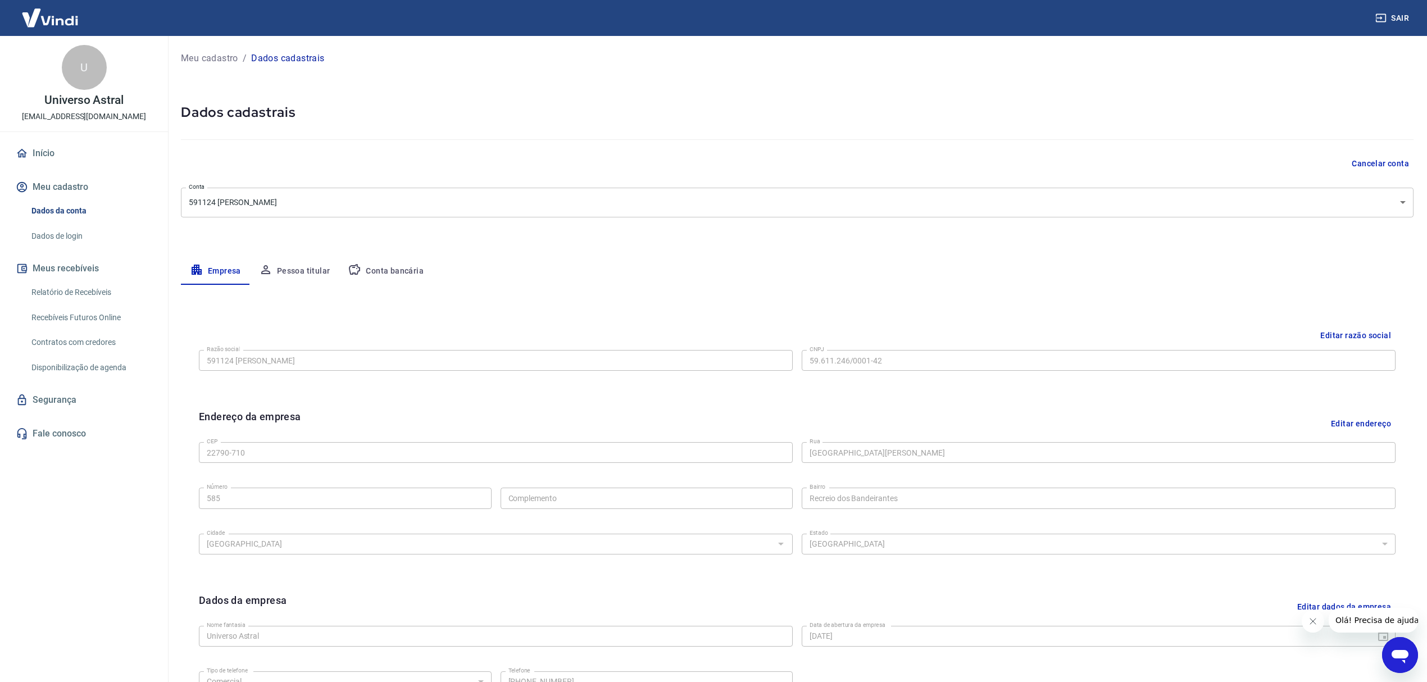
click at [60, 293] on link "Relatório de Recebíveis" at bounding box center [90, 292] width 127 height 23
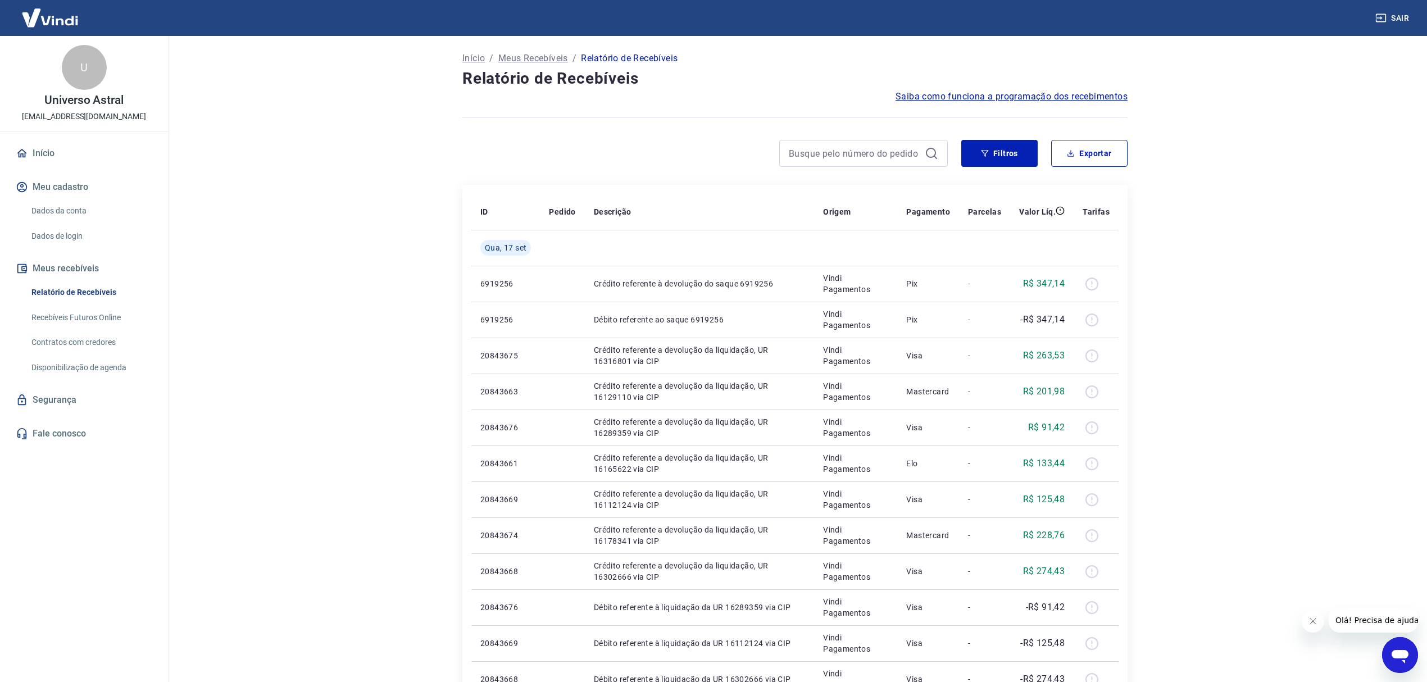
click at [57, 201] on link "Dados da conta" at bounding box center [90, 210] width 127 height 23
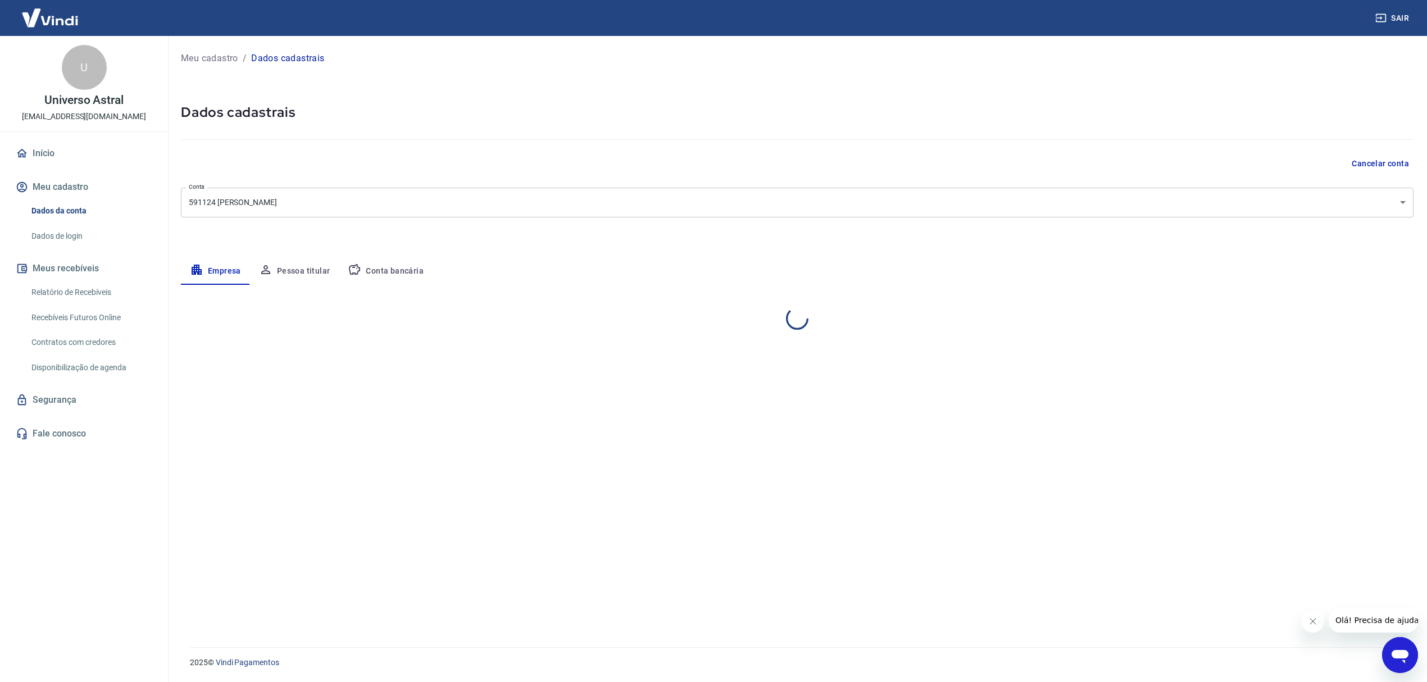
select select "RJ"
select select "business"
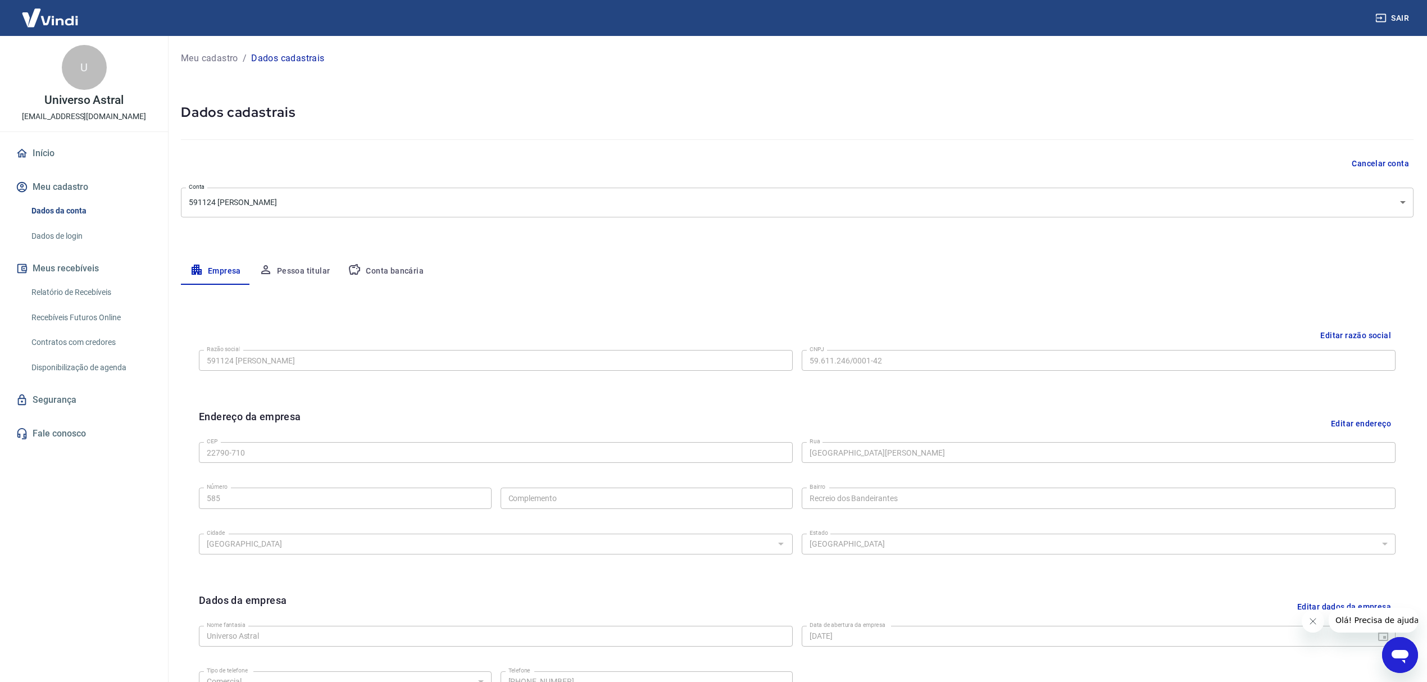
click at [423, 267] on button "Conta bancária" at bounding box center [386, 271] width 94 height 27
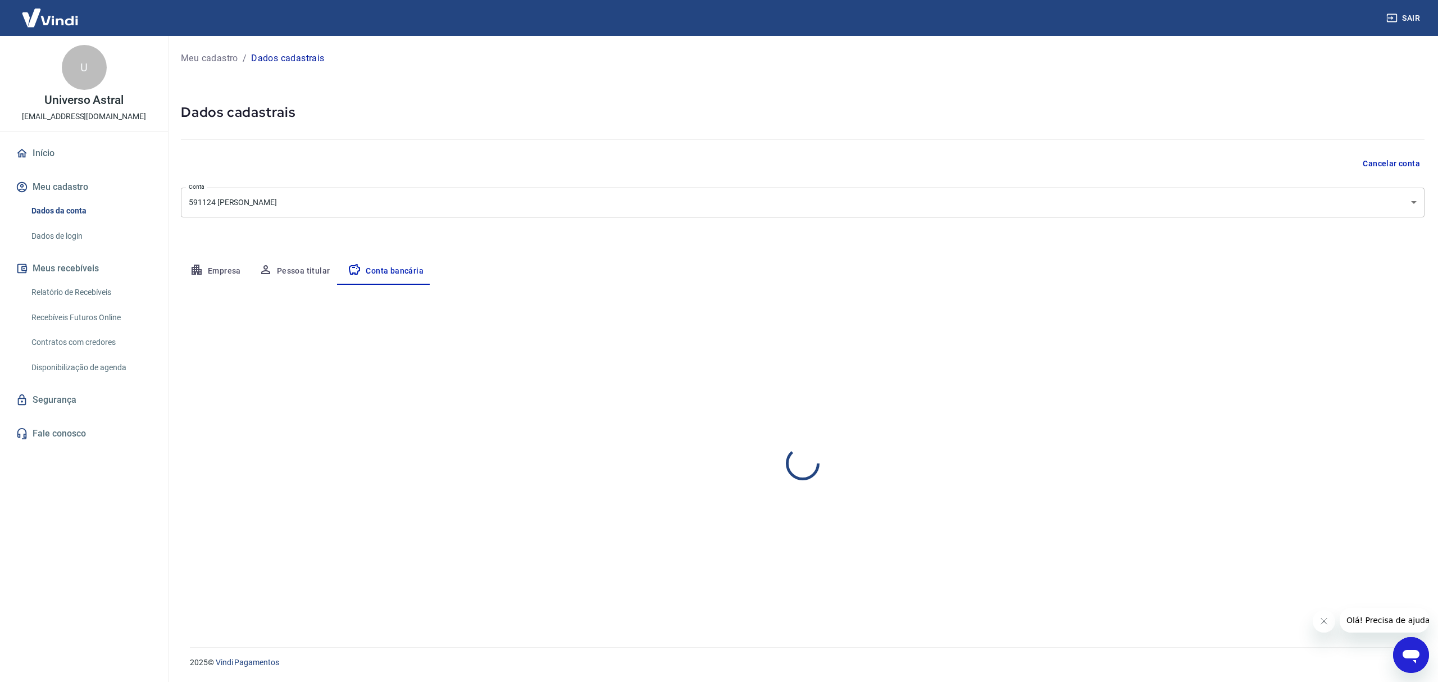
select select "1"
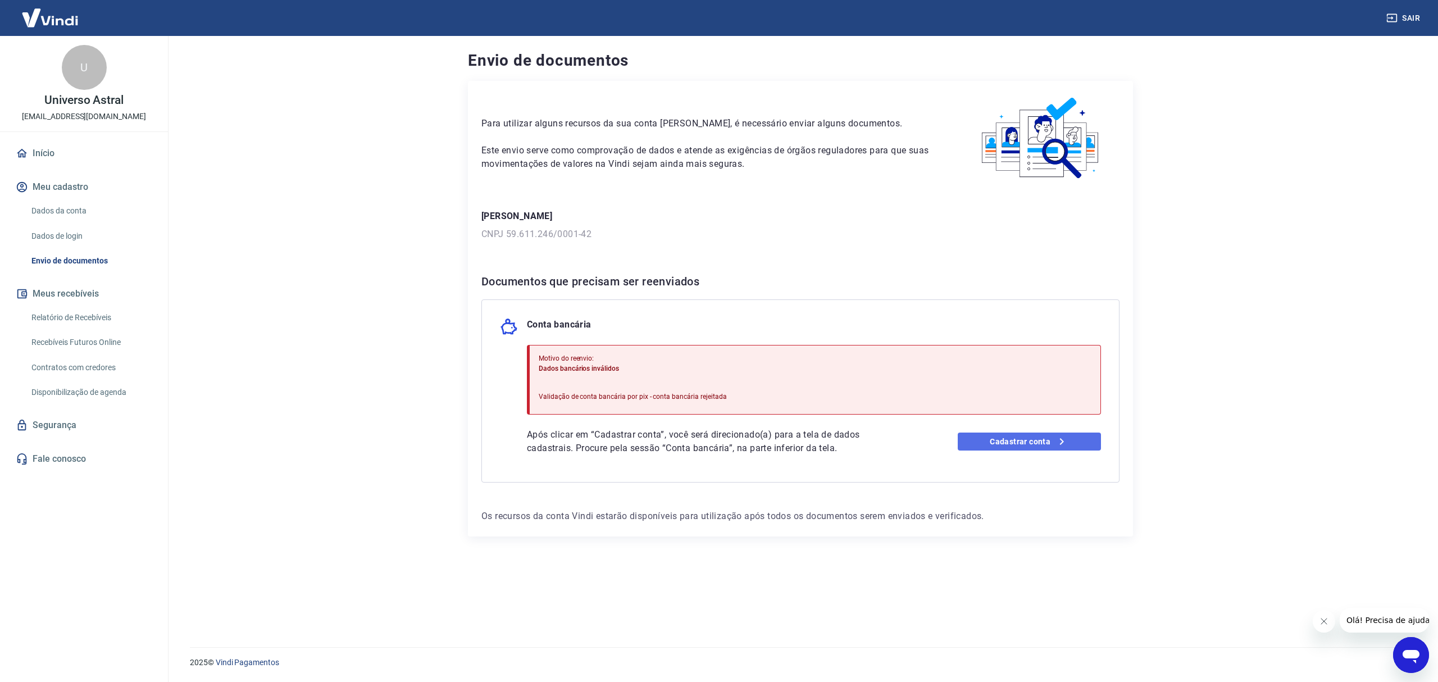
click at [1023, 444] on link "Cadastrar conta" at bounding box center [1030, 441] width 144 height 18
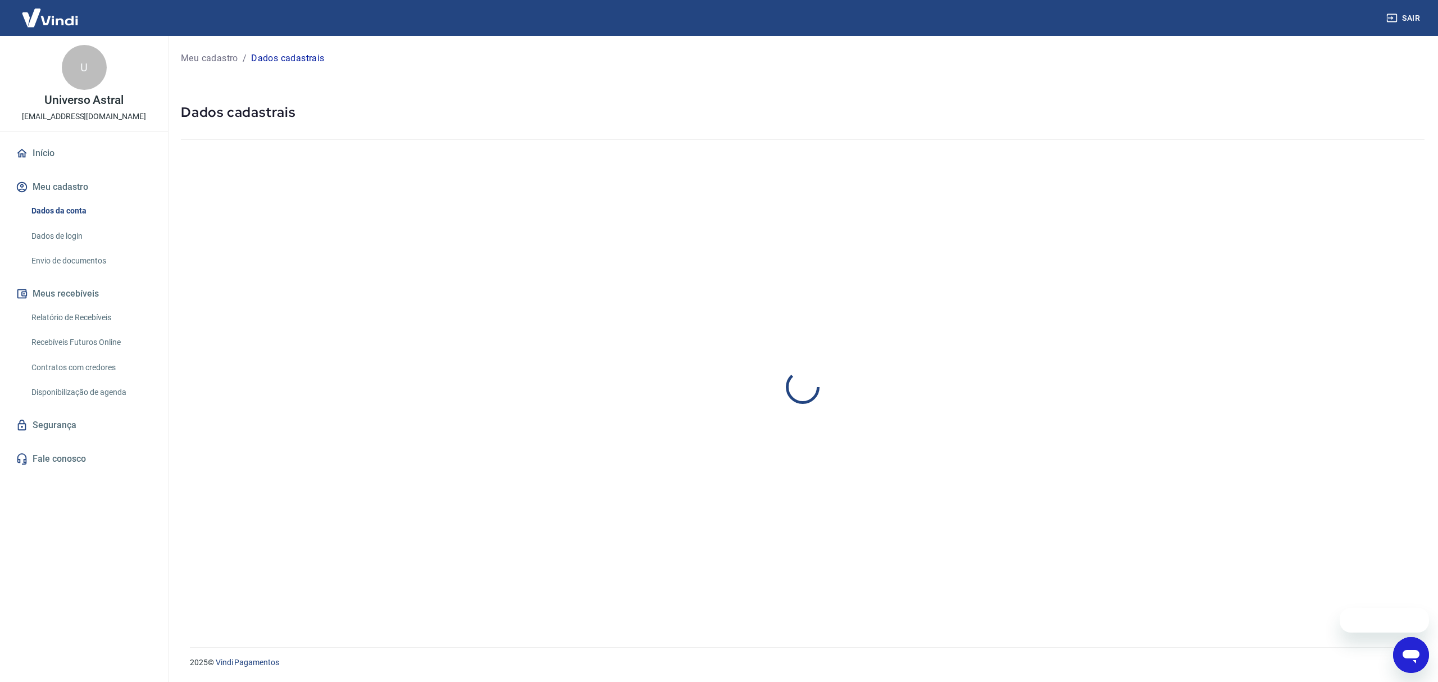
select select "RJ"
select select "business"
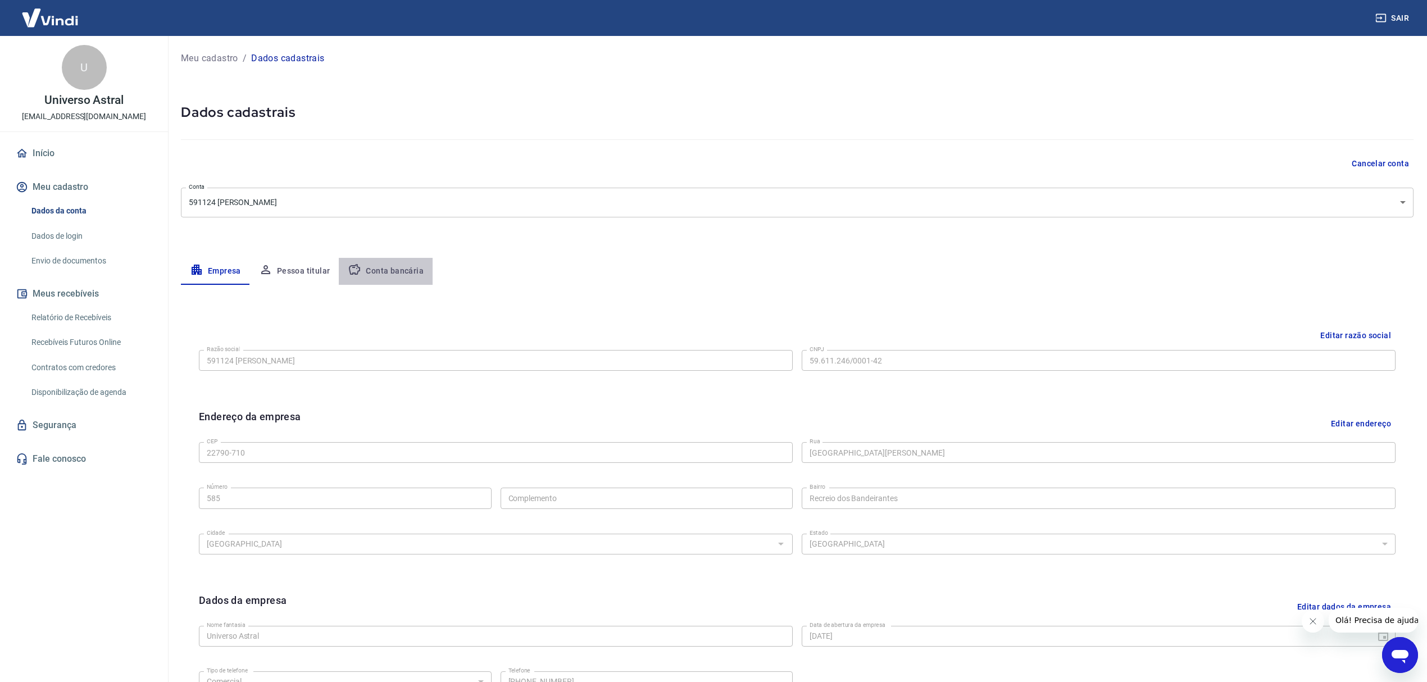
click at [395, 259] on button "Conta bancária" at bounding box center [386, 271] width 94 height 27
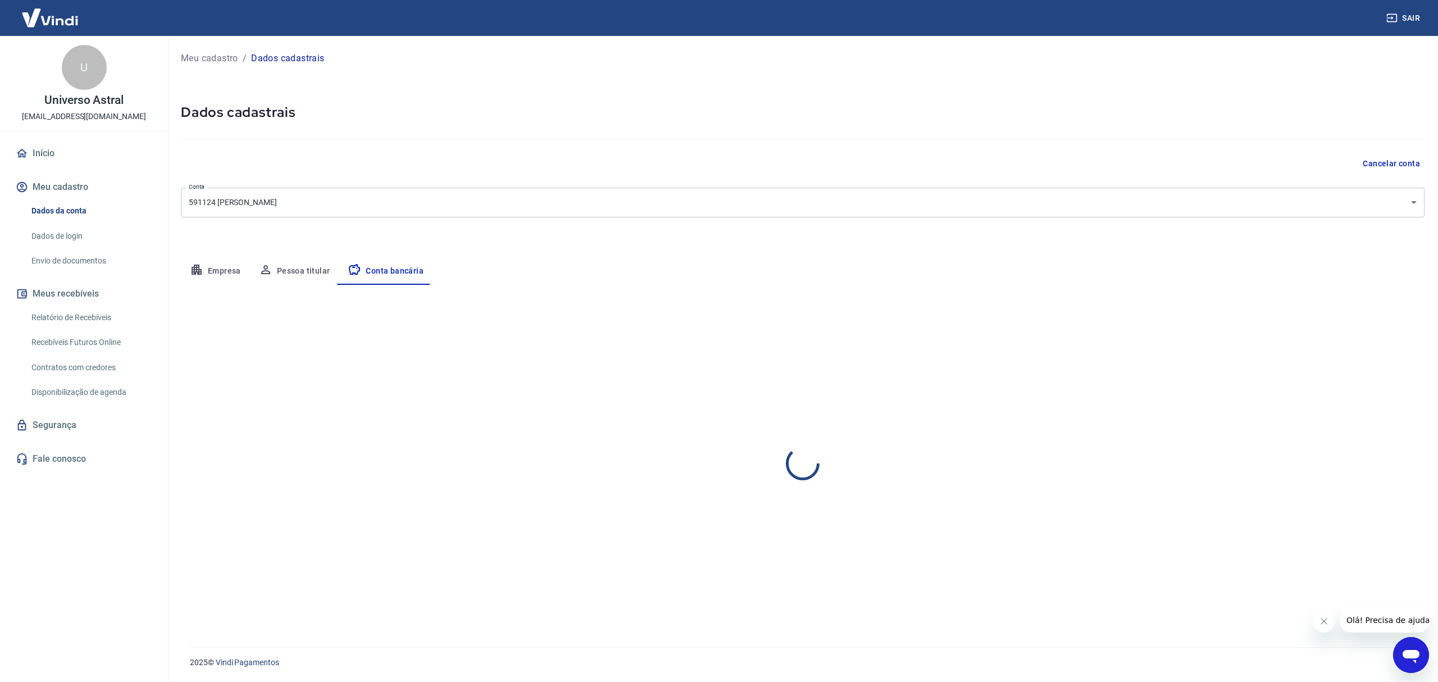
select select "1"
click at [49, 461] on link "Fale conosco" at bounding box center [83, 459] width 141 height 25
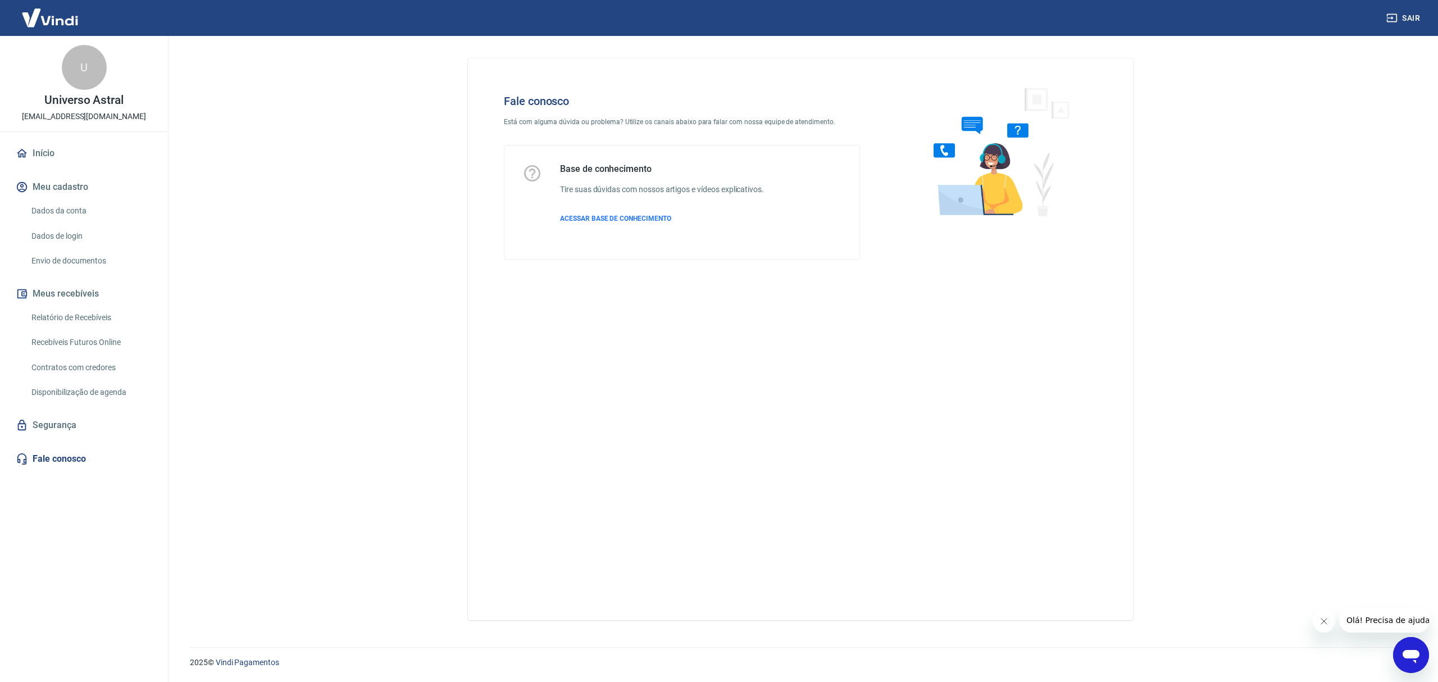
click at [1412, 653] on icon "Abrir janela de mensagens" at bounding box center [1410, 656] width 17 height 13
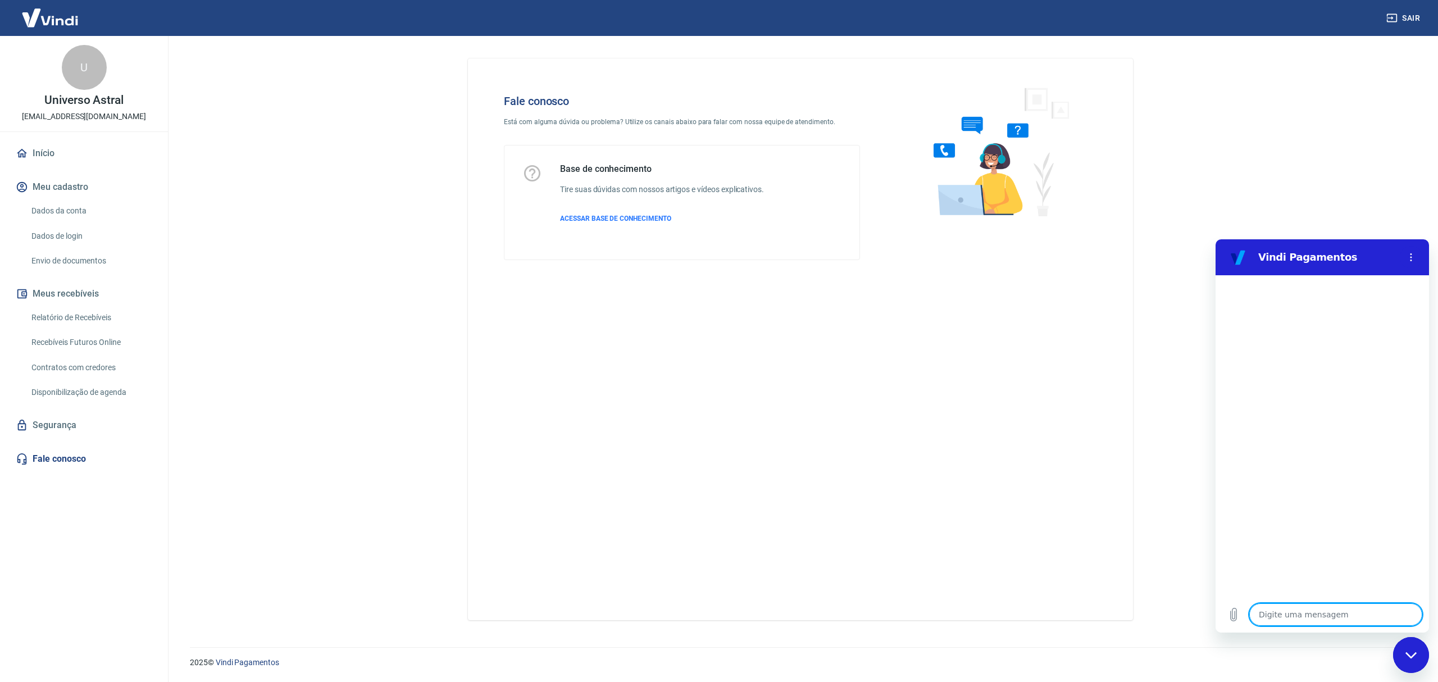
click at [1304, 619] on textarea at bounding box center [1335, 614] width 173 height 22
type textarea "f"
type textarea "x"
type textarea "fa"
type textarea "x"
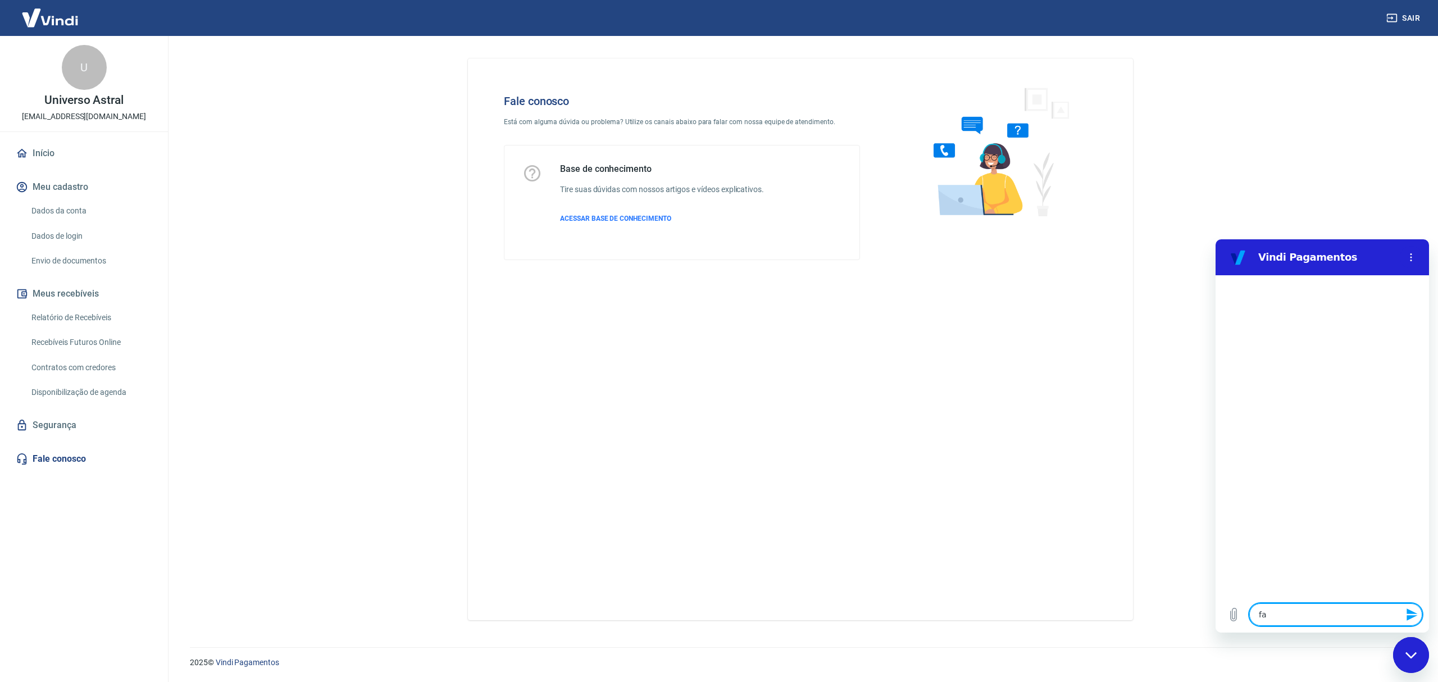
type textarea "fal"
type textarea "x"
type textarea "fala"
type textarea "x"
type textarea "falar"
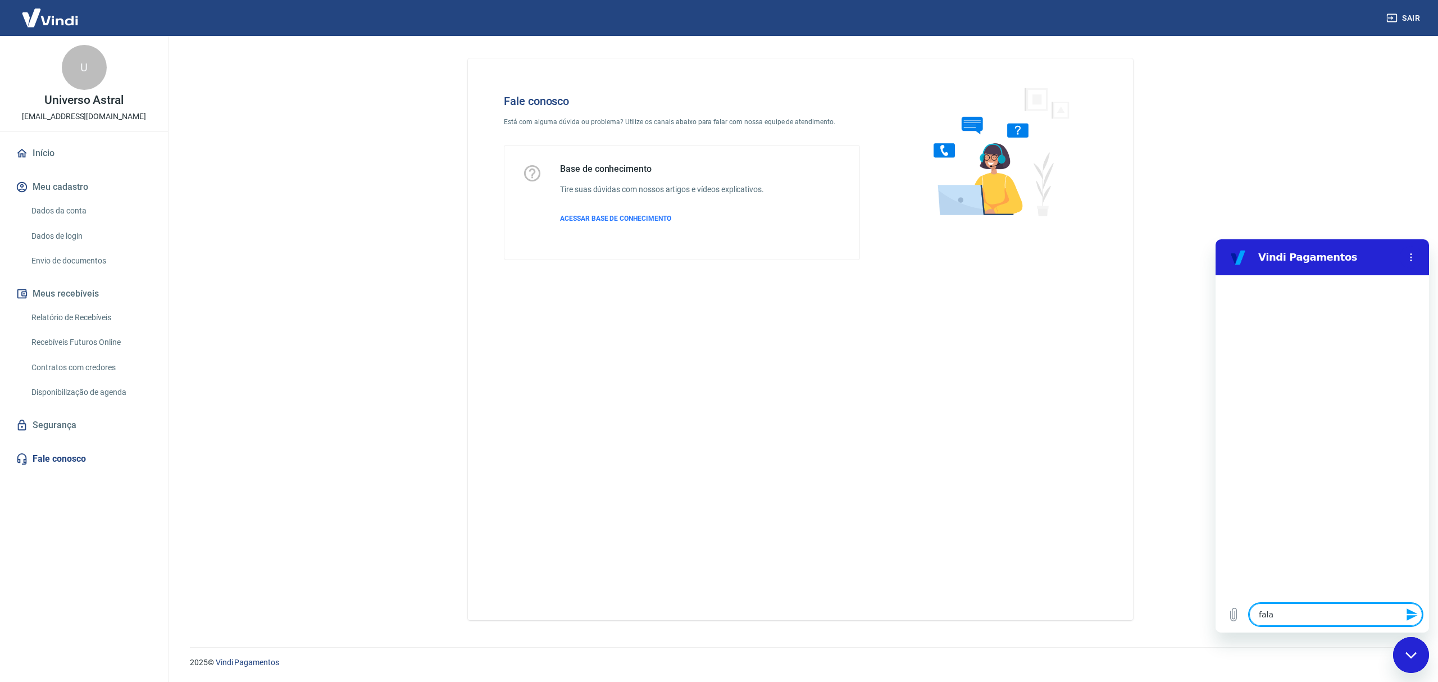
type textarea "x"
type textarea "falar"
type textarea "x"
type textarea "falar c"
type textarea "x"
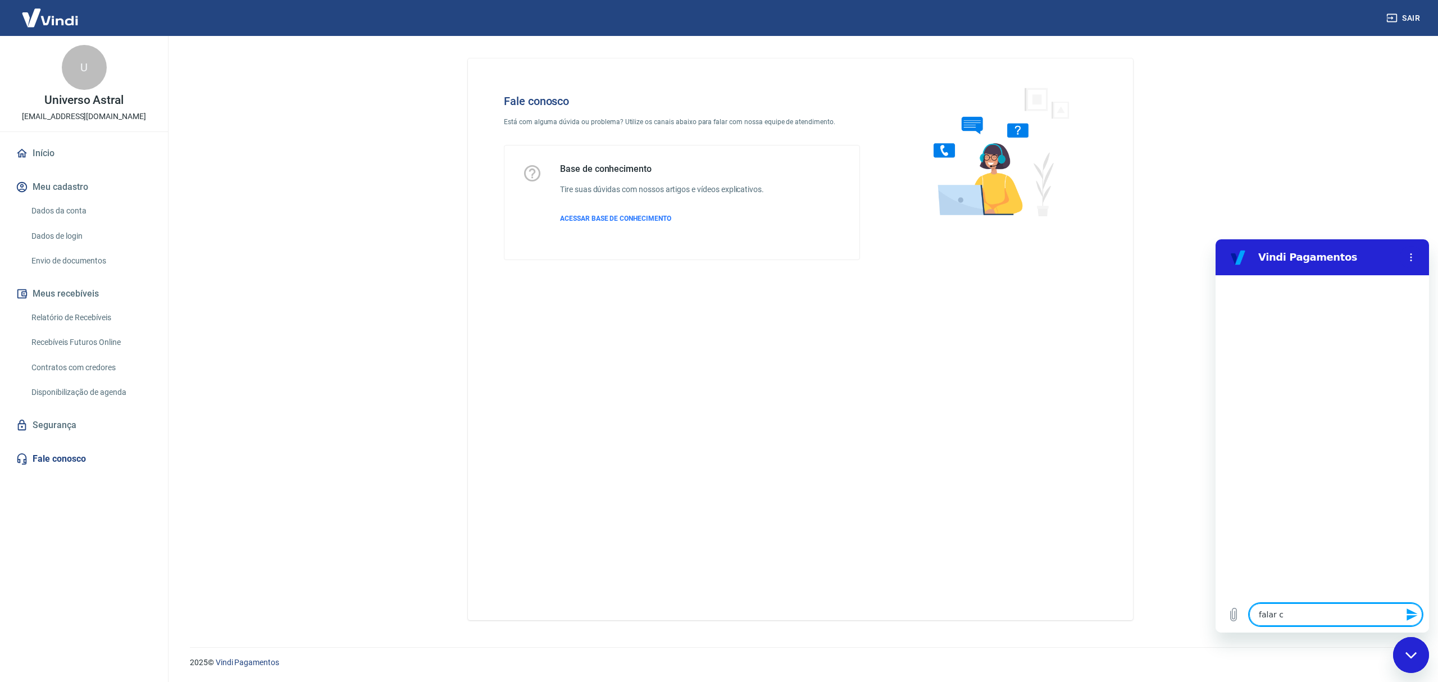
type textarea "falar co"
type textarea "x"
type textarea "falar com"
type textarea "x"
type textarea "falar com"
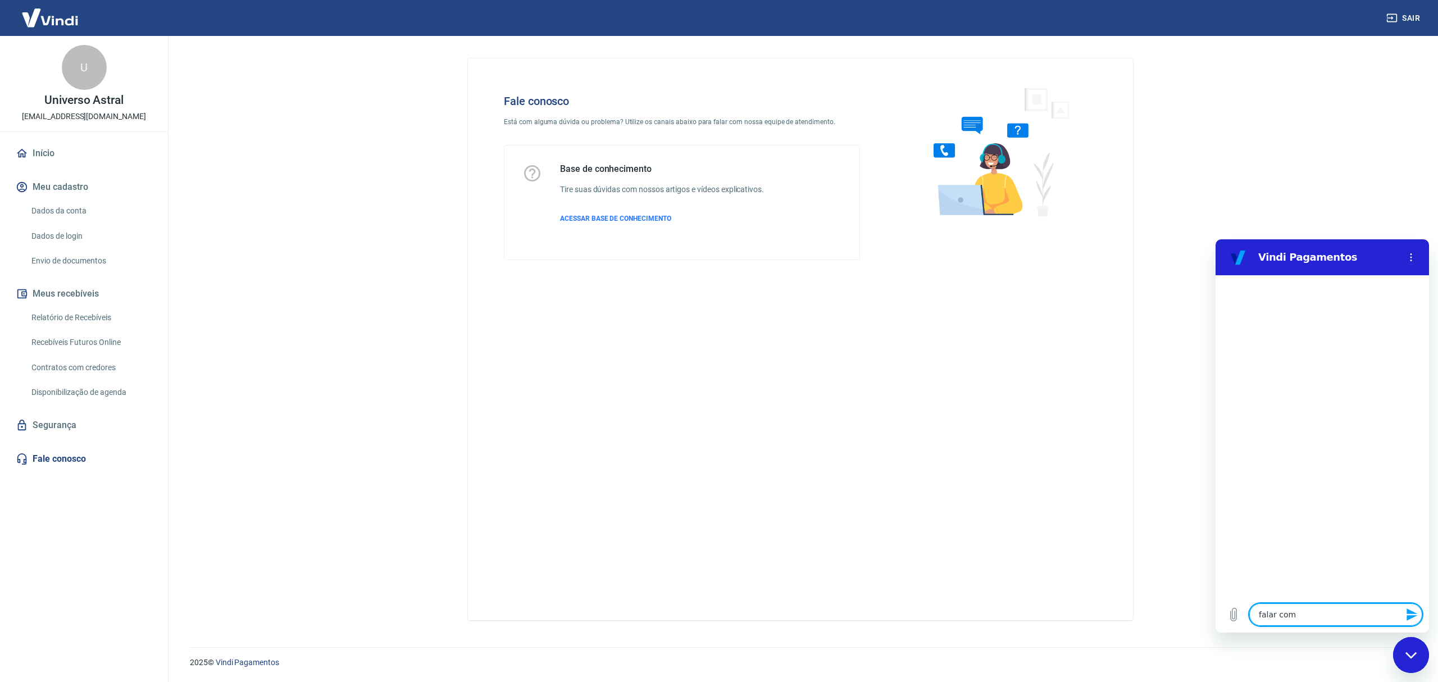
type textarea "x"
type textarea "falar com p"
type textarea "x"
type textarea "falar com pe"
type textarea "x"
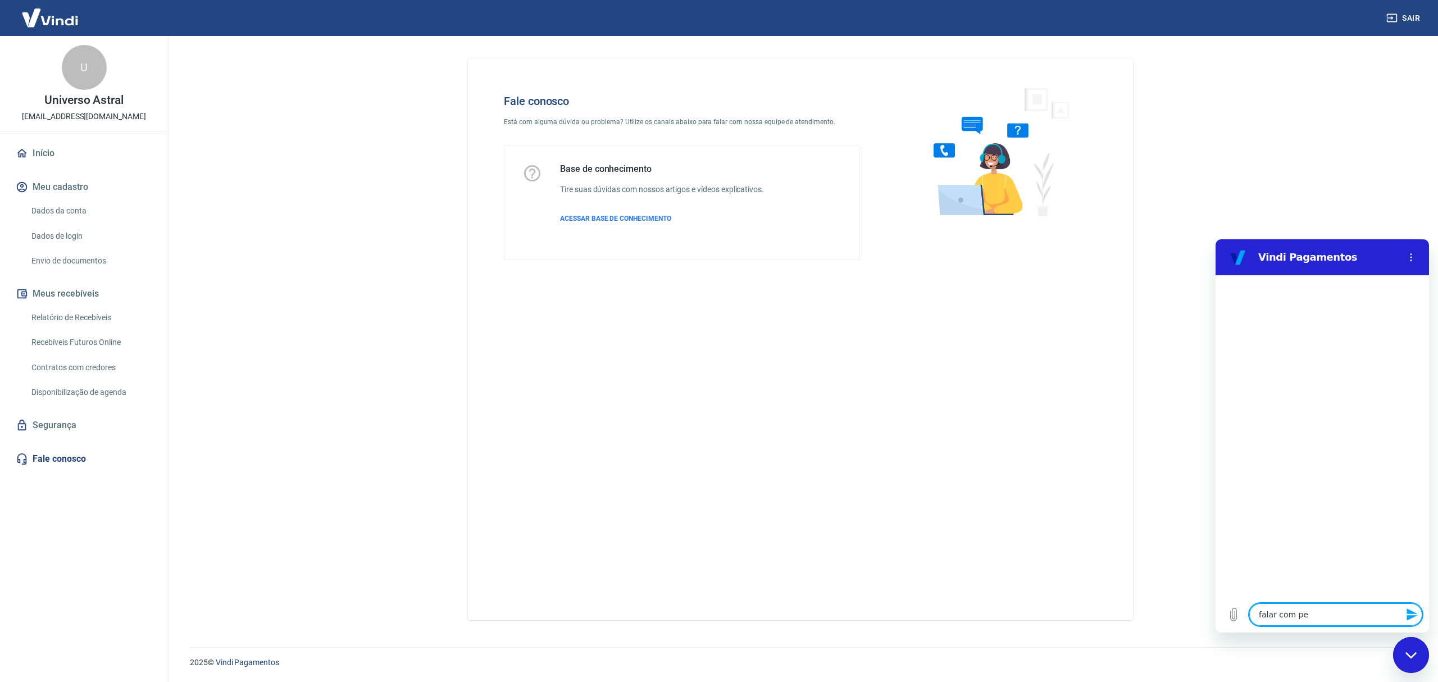
type textarea "falar com p"
type textarea "x"
type textarea "falar com"
type textarea "x"
type textarea "falar com e"
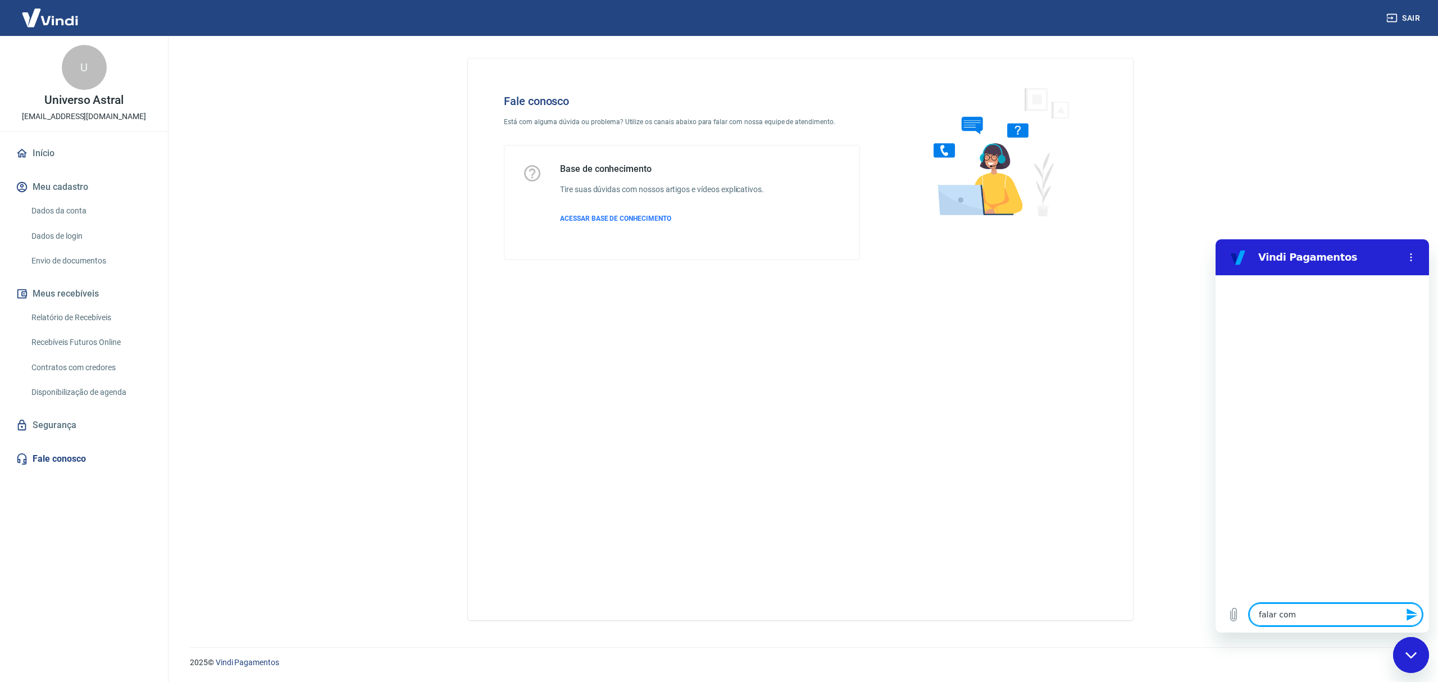
type textarea "x"
type textarea "falar com es"
type textarea "x"
type textarea "falar com esp"
type textarea "x"
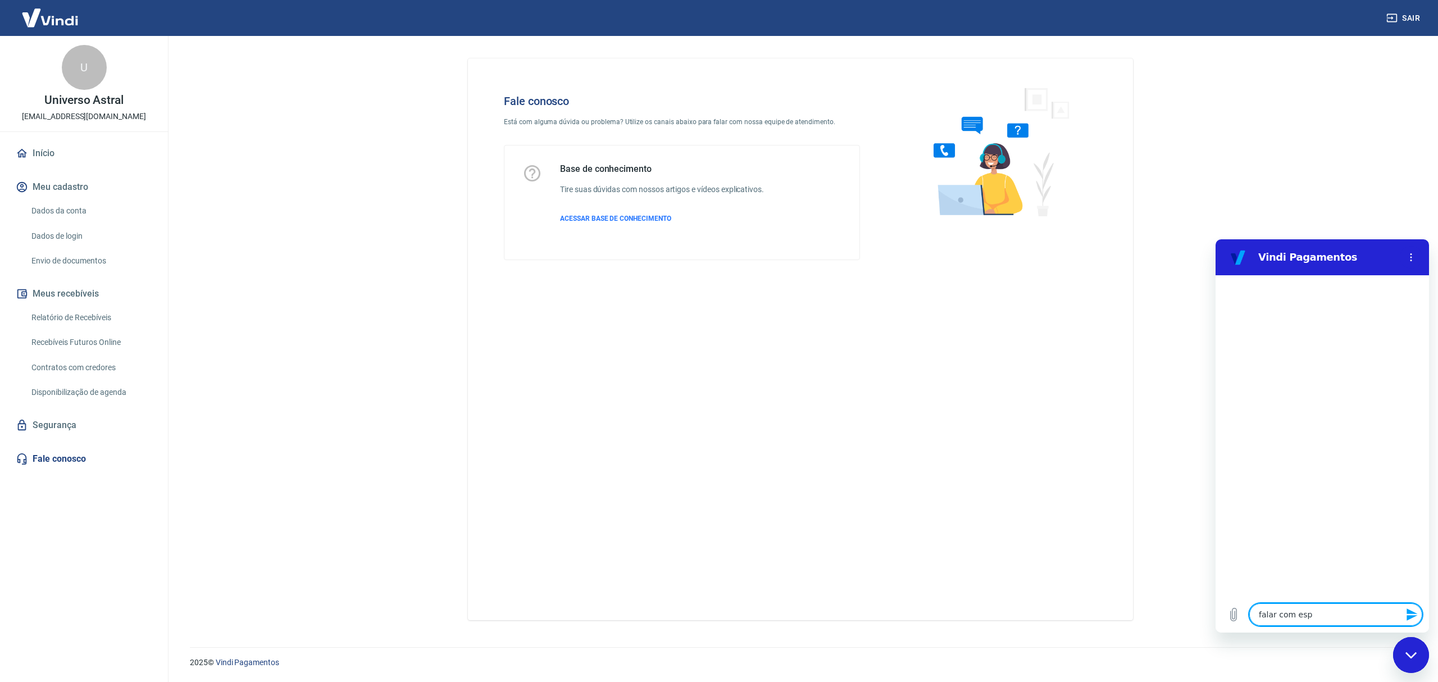
type textarea "falar com espe"
type textarea "x"
type textarea "falar com espec"
type textarea "x"
type textarea "falar com especi"
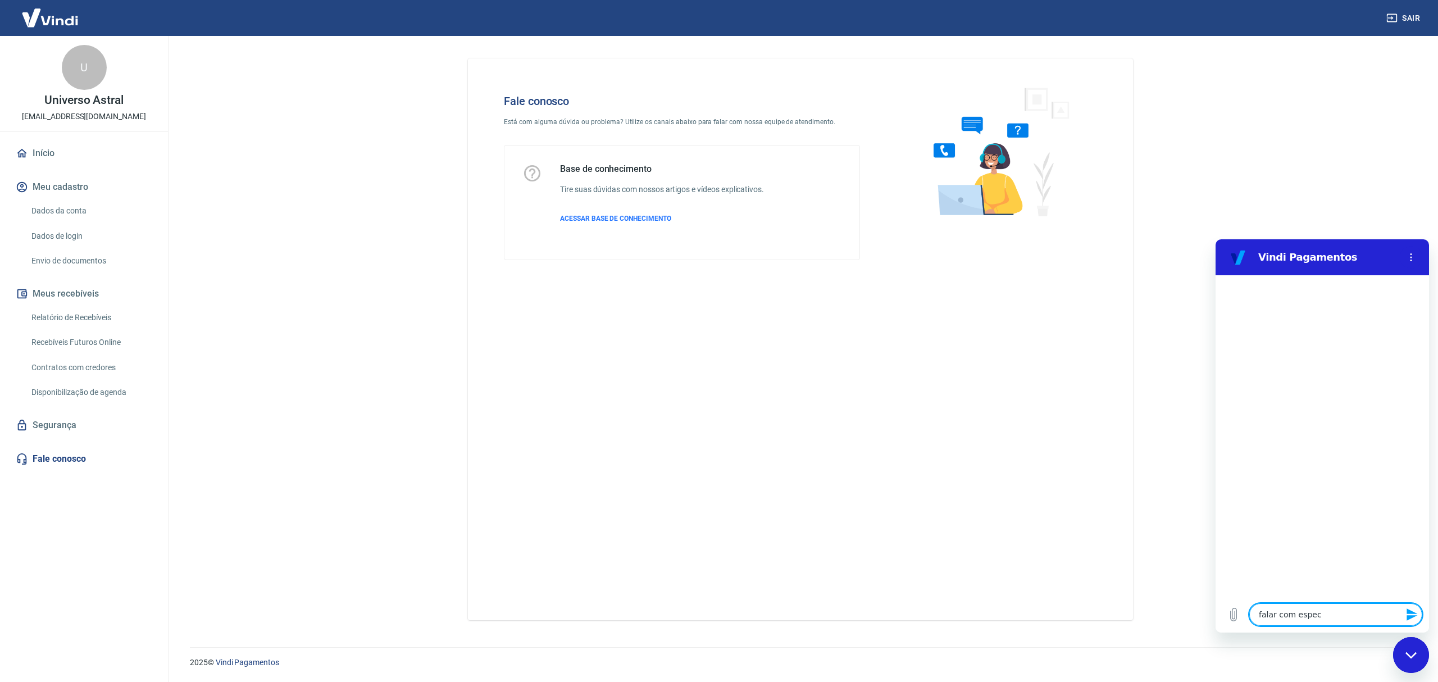
type textarea "x"
type textarea "falar com especio"
type textarea "x"
type textarea "falar com especioa"
type textarea "x"
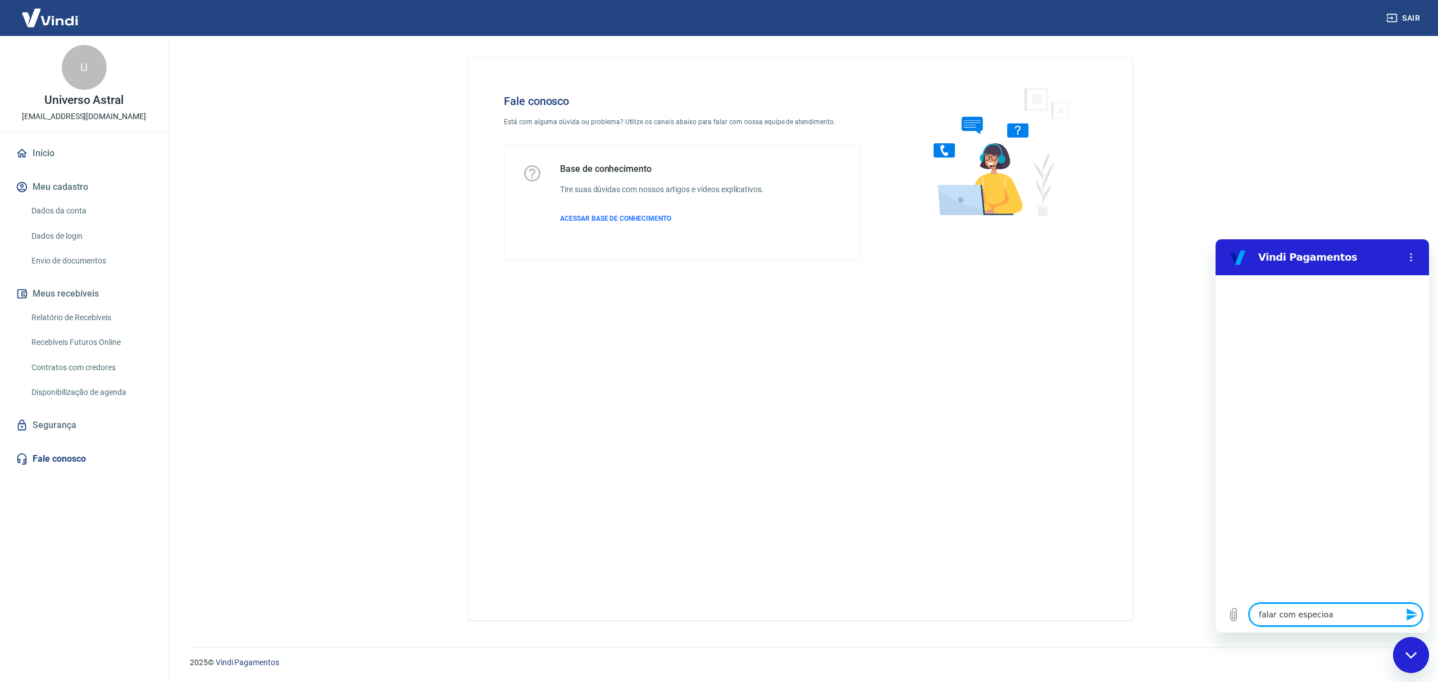
type textarea "falar com especio"
type textarea "x"
type textarea "falar com especi"
type textarea "x"
type textarea "falar com especia"
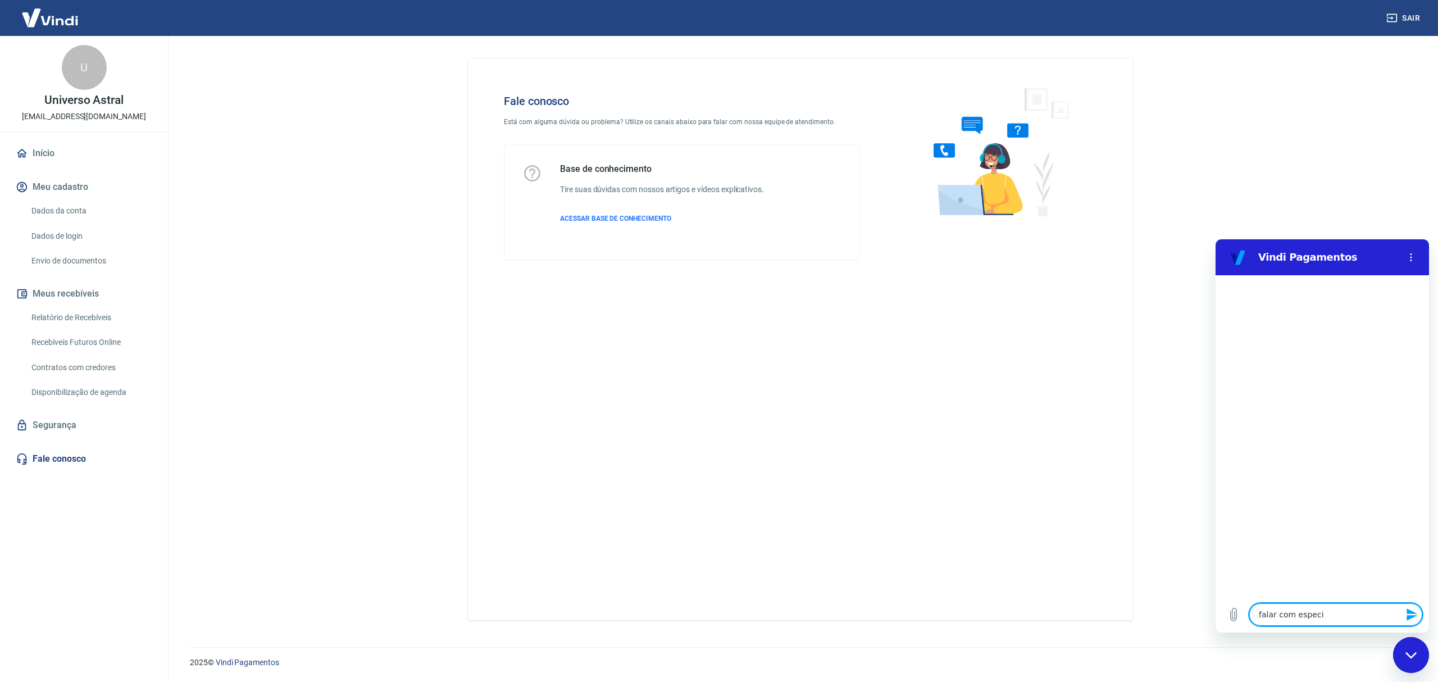
type textarea "x"
type textarea "falar com especial"
type textarea "x"
type textarea "falar com especiali"
type textarea "x"
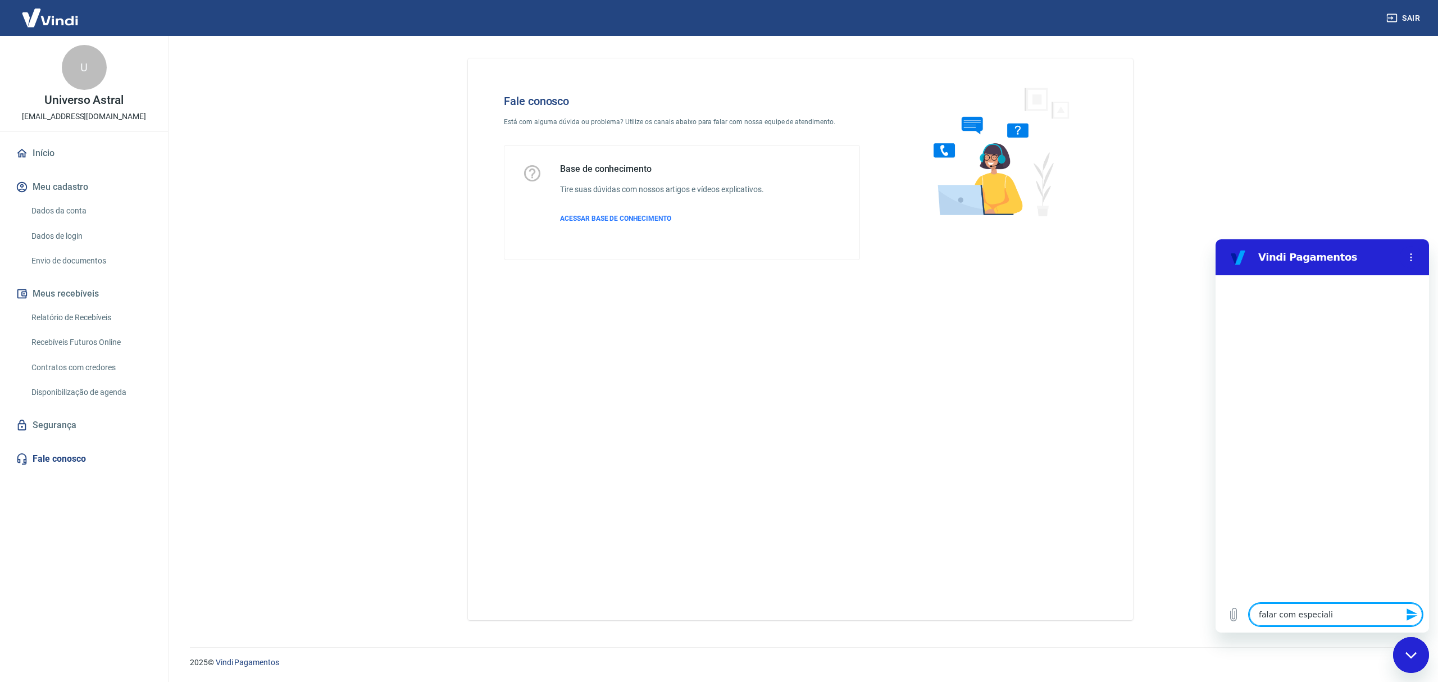
type textarea "falar com especialis"
type textarea "x"
type textarea "falar com especialist"
type textarea "x"
type textarea "falar com especialista"
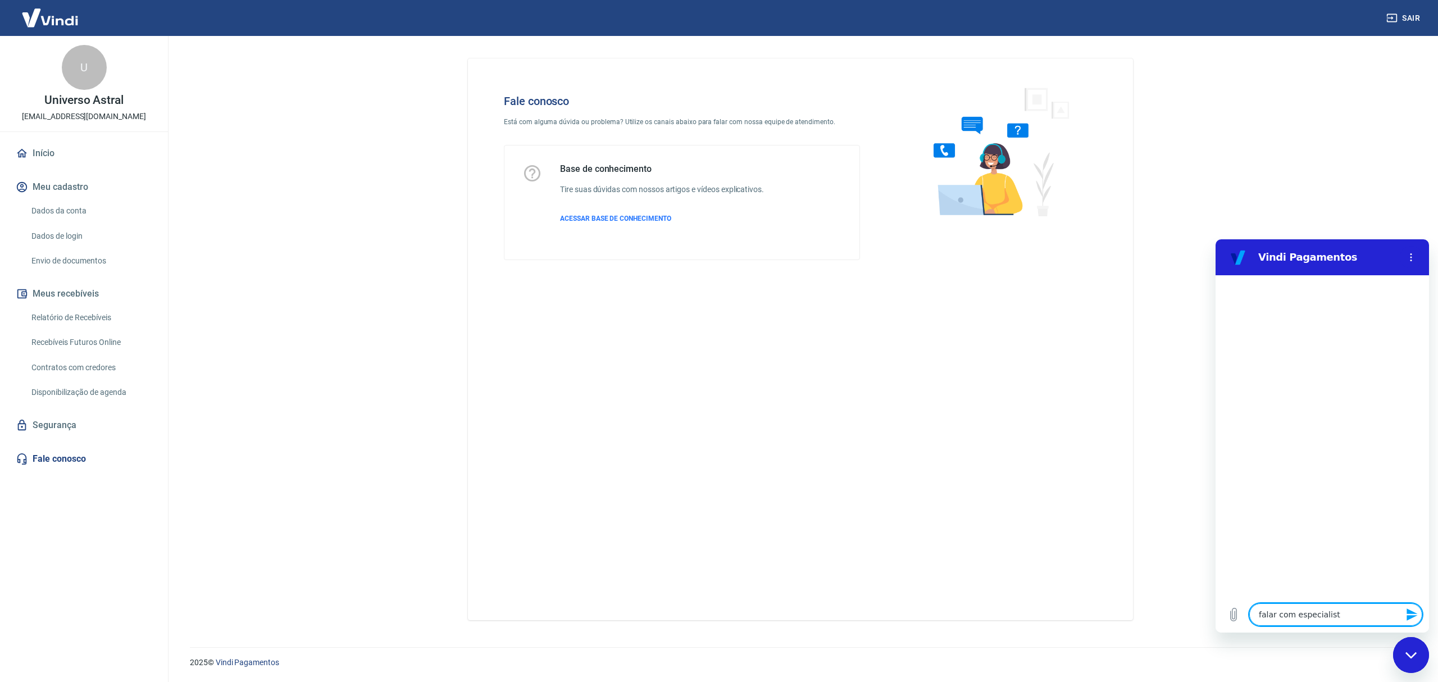
type textarea "x"
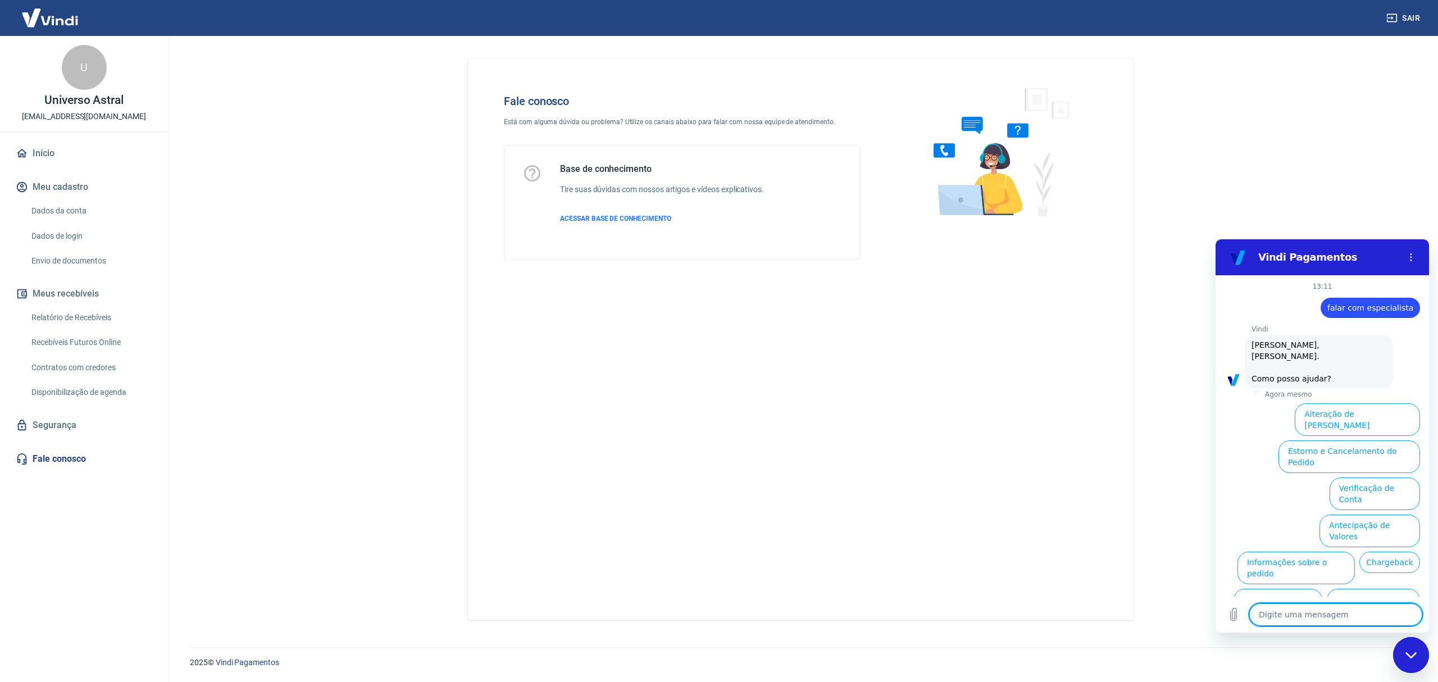
scroll to position [30, 0]
